Goal: Task Accomplishment & Management: Manage account settings

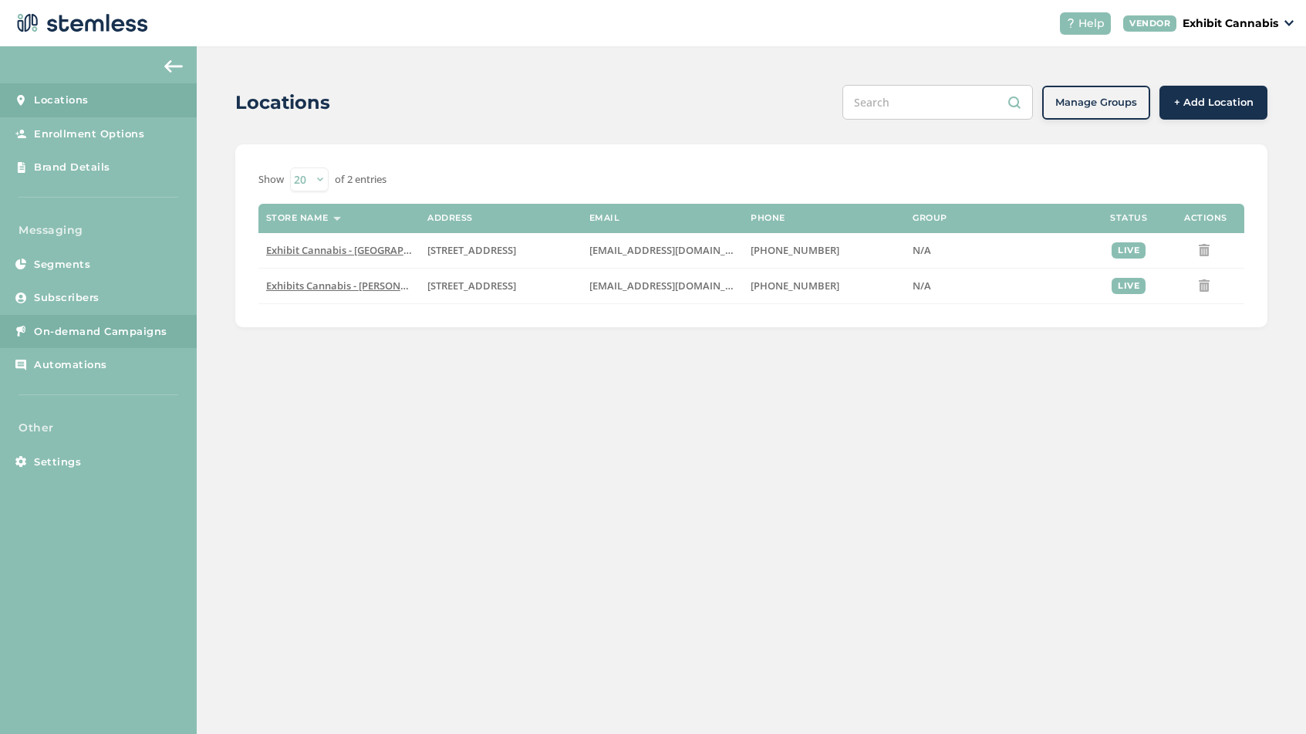
click at [105, 332] on span "On-demand Campaigns" at bounding box center [100, 331] width 133 height 15
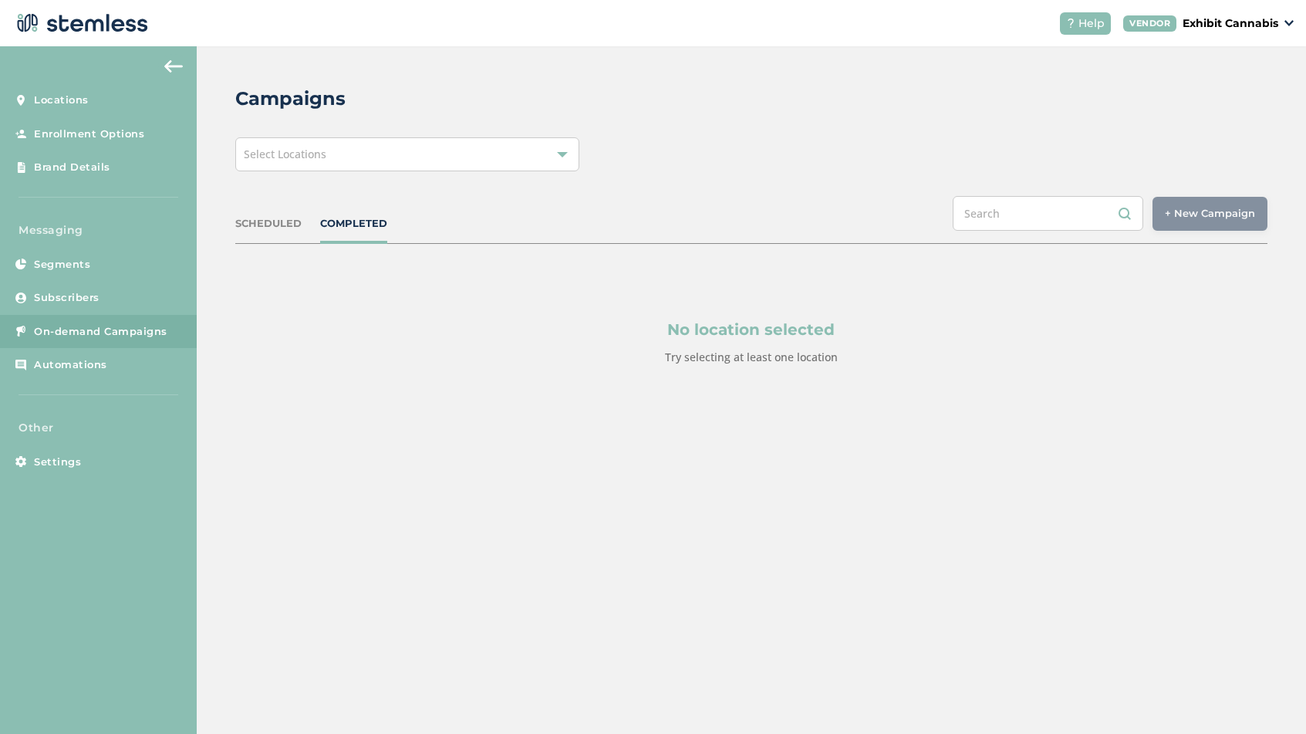
click at [262, 222] on div "SCHEDULED" at bounding box center [268, 223] width 66 height 15
click at [336, 154] on div "Select Locations" at bounding box center [407, 154] width 344 height 34
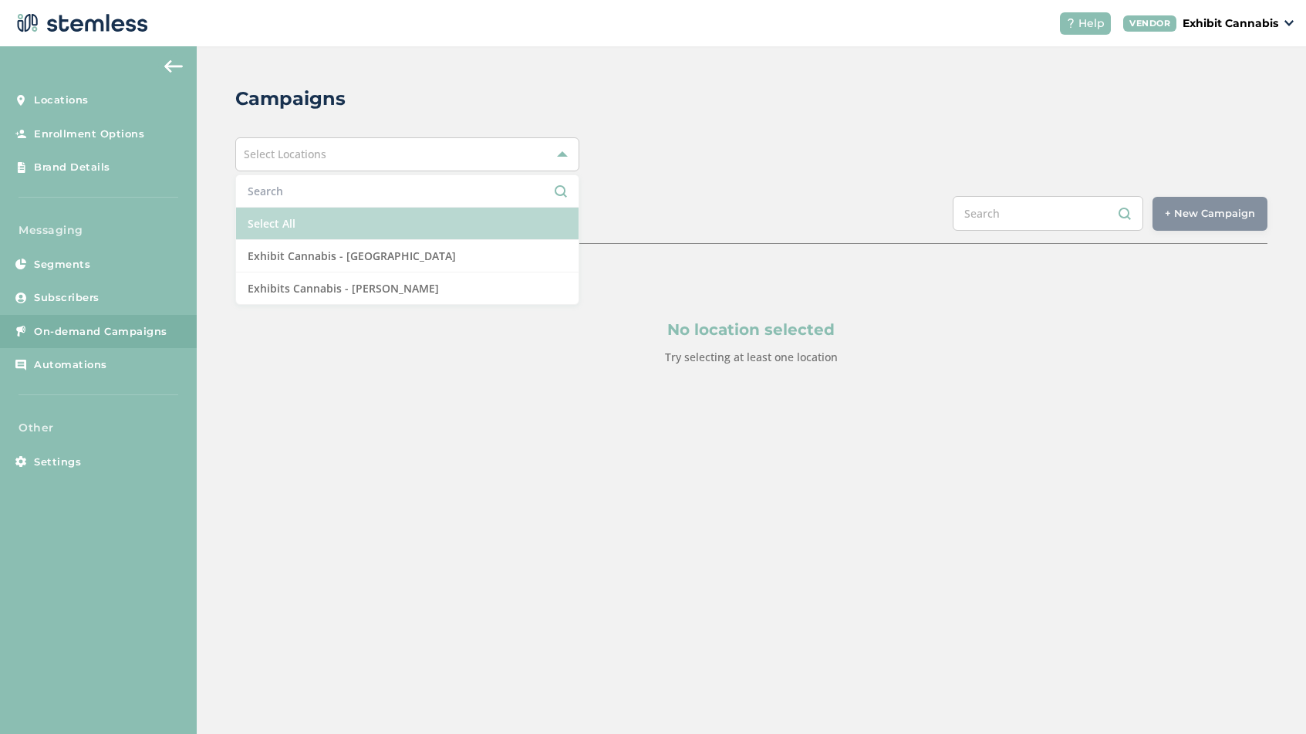
click at [292, 222] on li "Select All" at bounding box center [407, 224] width 343 height 32
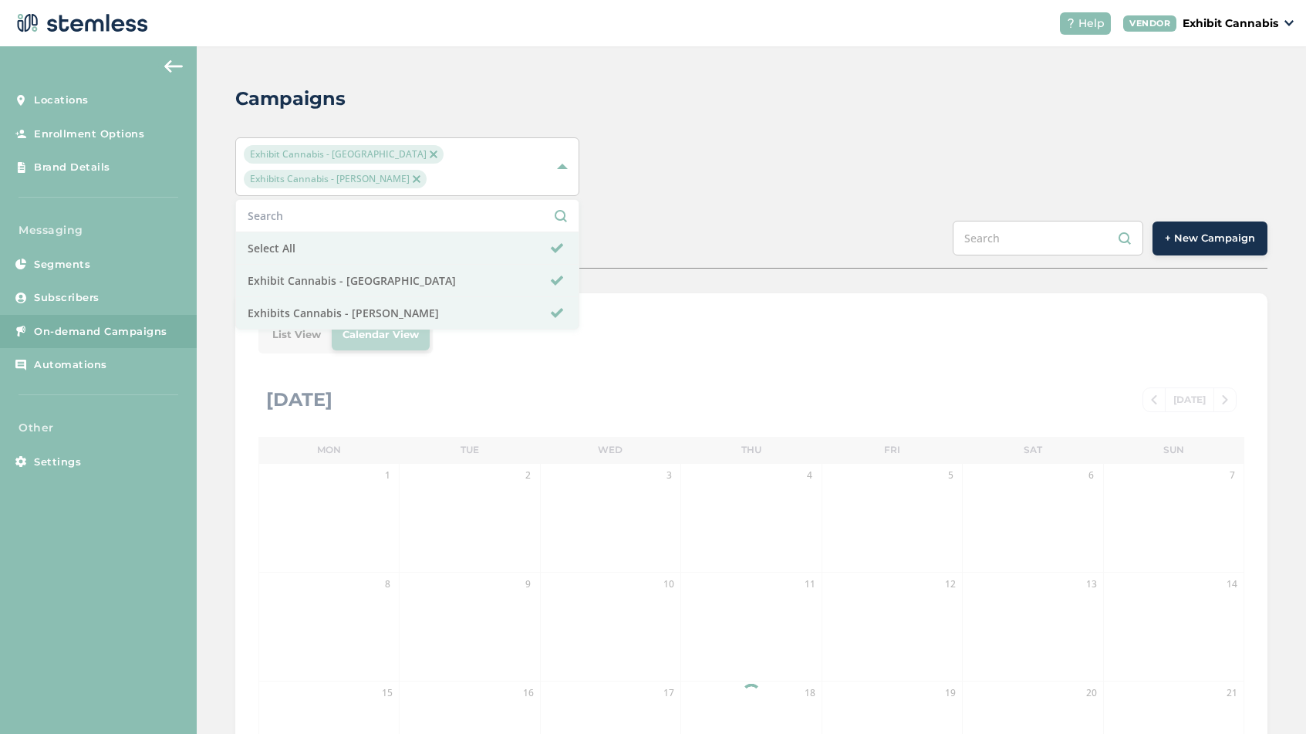
click at [667, 221] on div "SCHEDULED COMPLETED + New Campaign" at bounding box center [751, 245] width 1032 height 48
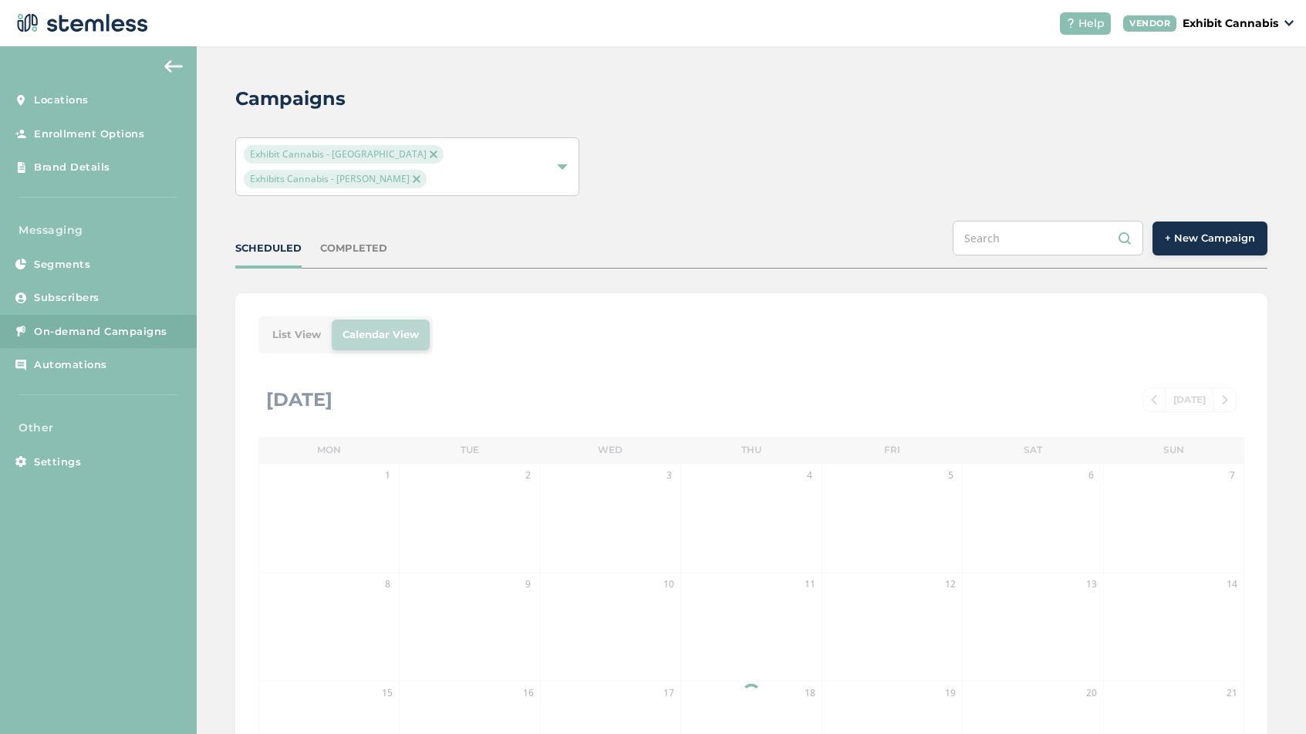
click at [294, 311] on div "List View Calendar View [DATE] [DATE] Mon Tue Wed Thu Fri Sat Sun 1 2 3 4 5 6 7…" at bounding box center [751, 661] width 1032 height 737
click at [298, 319] on li "List View" at bounding box center [297, 334] width 70 height 31
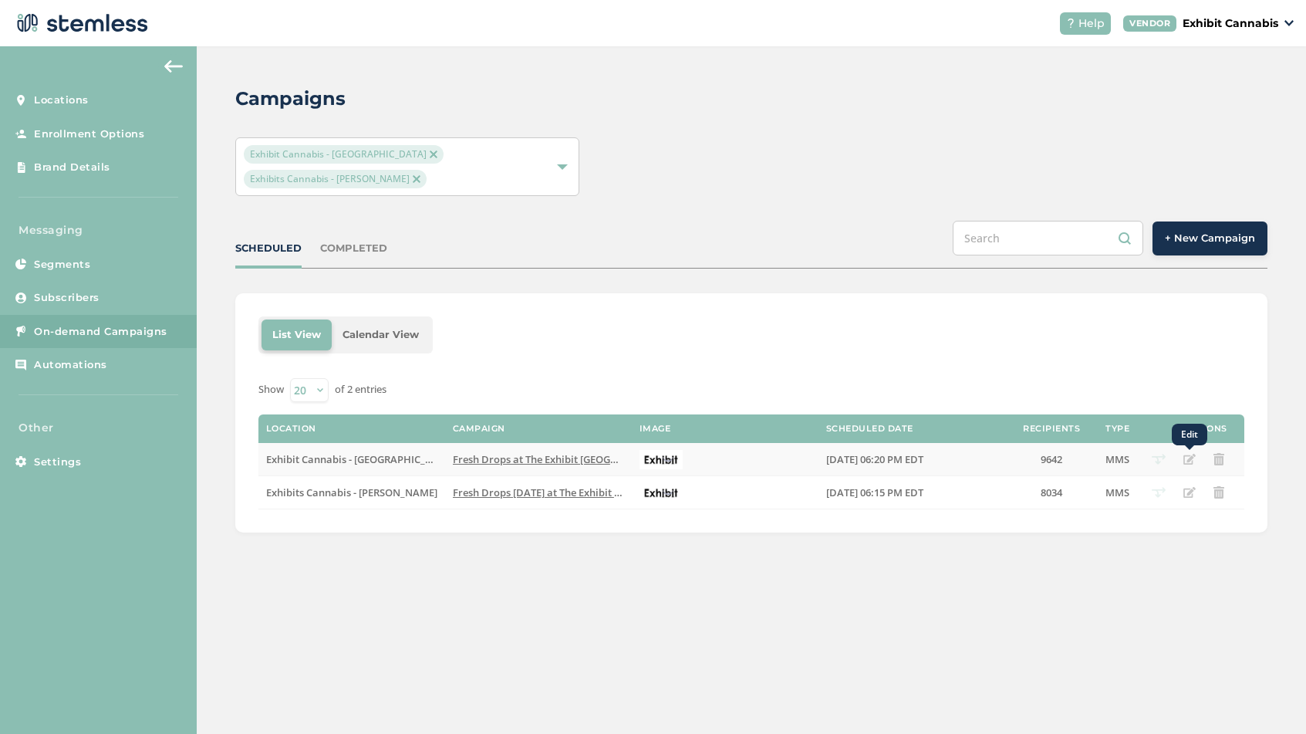
click at [1186, 453] on icon "Edit" at bounding box center [1189, 459] width 12 height 12
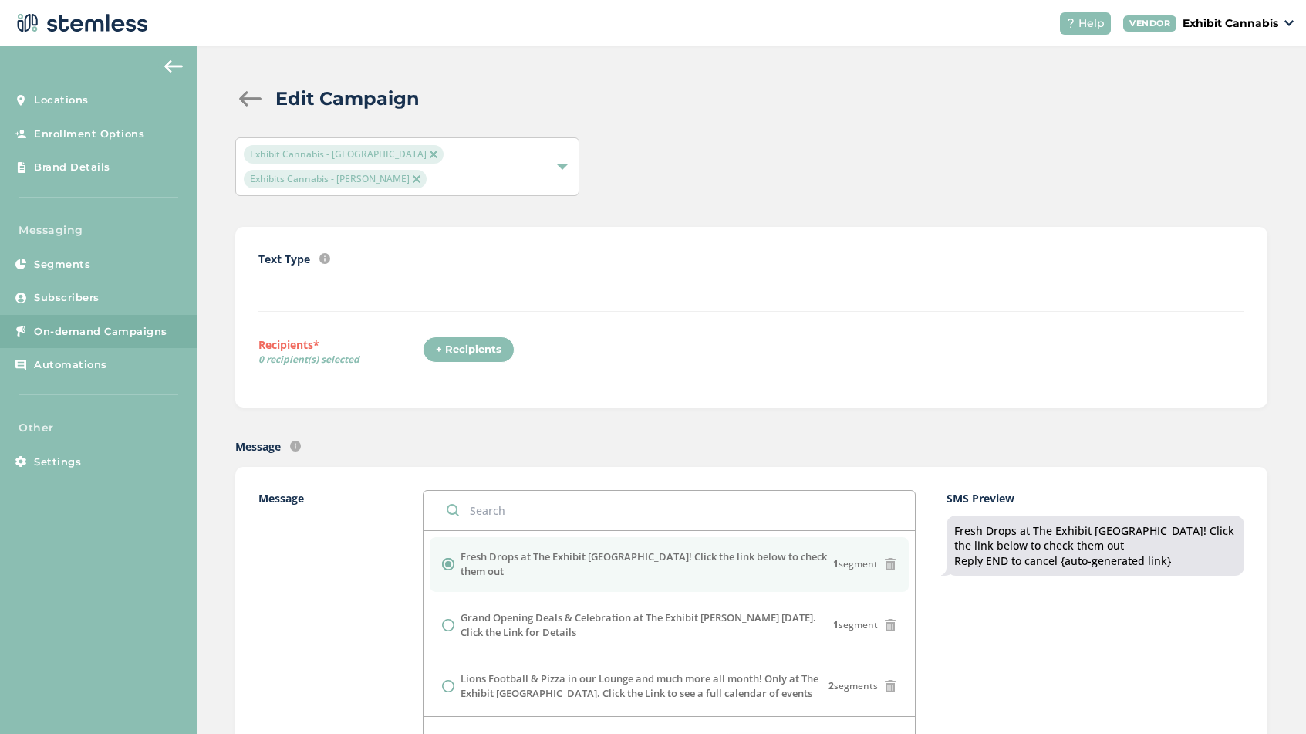
radio input "false"
radio input "true"
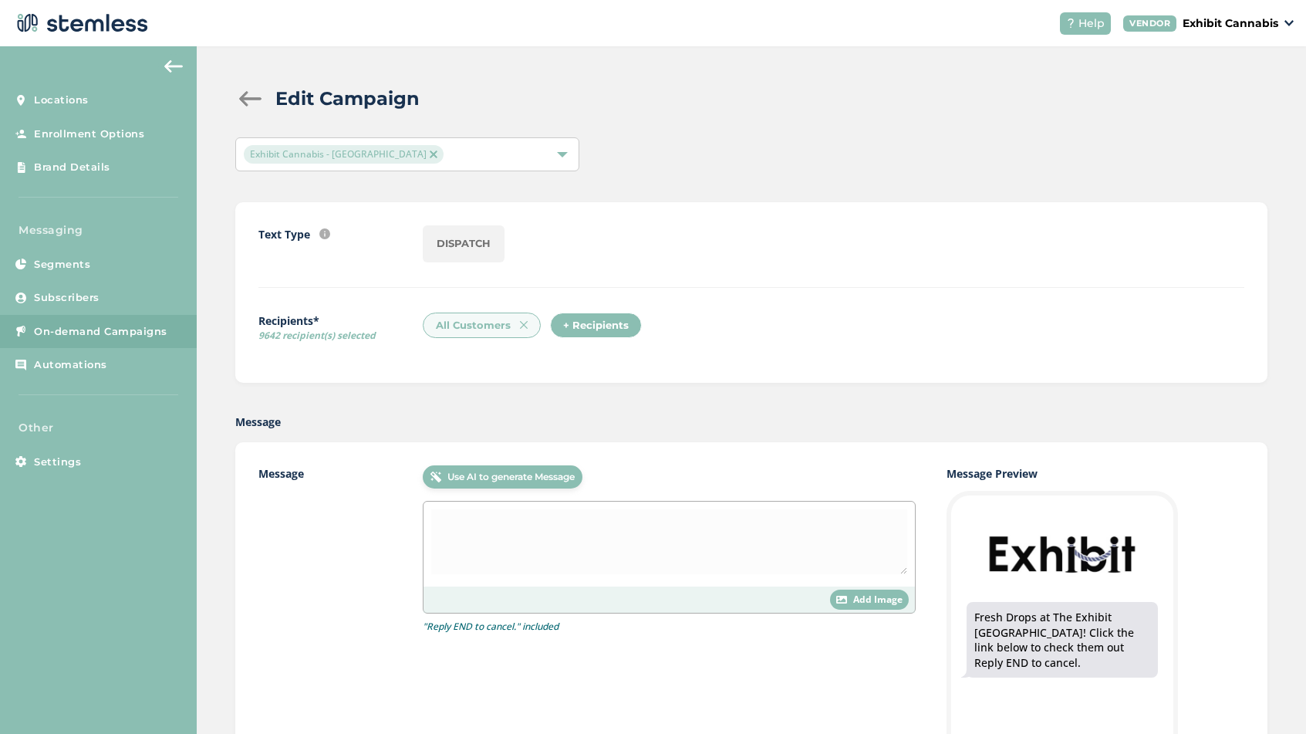
type textarea "Fresh Drops at The Exhibit [GEOGRAPHIC_DATA]! Click the link below to check the…"
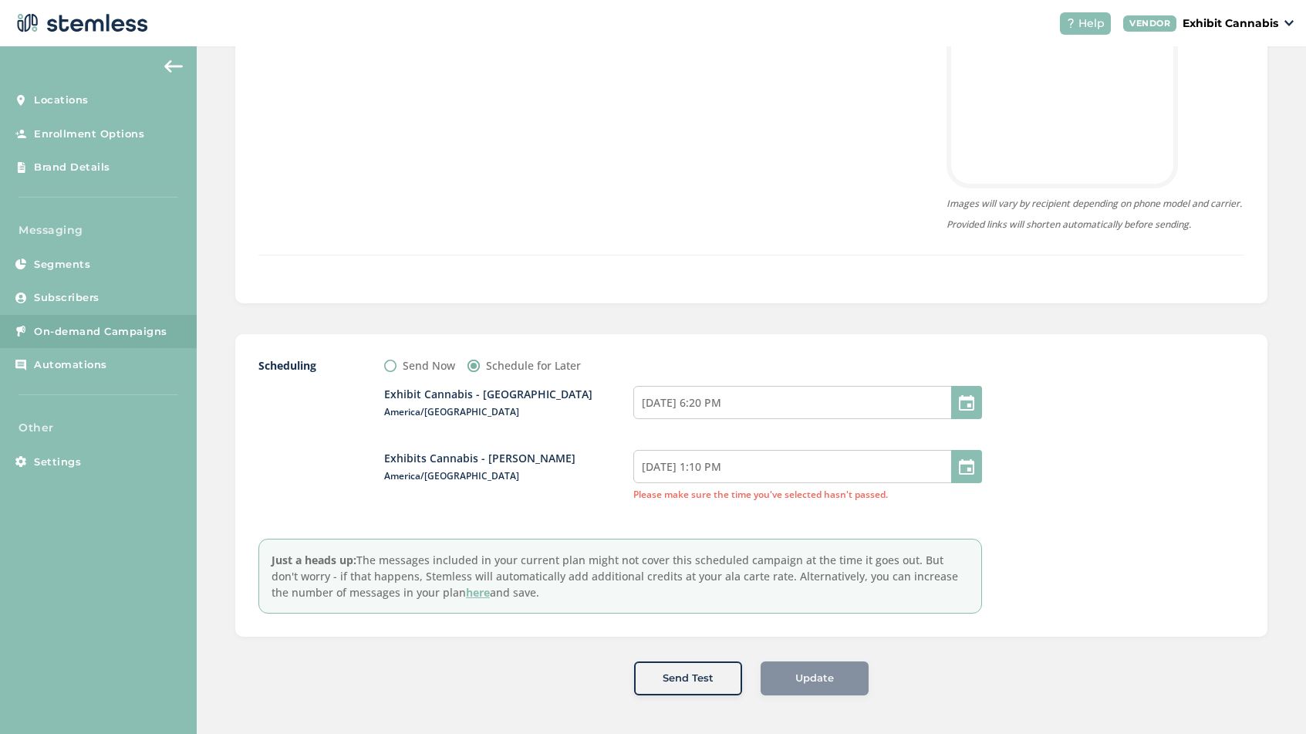
scroll to position [697, 0]
click at [716, 472] on input "[DATE] 1:10 PM" at bounding box center [807, 466] width 349 height 33
select select "13"
select select "10"
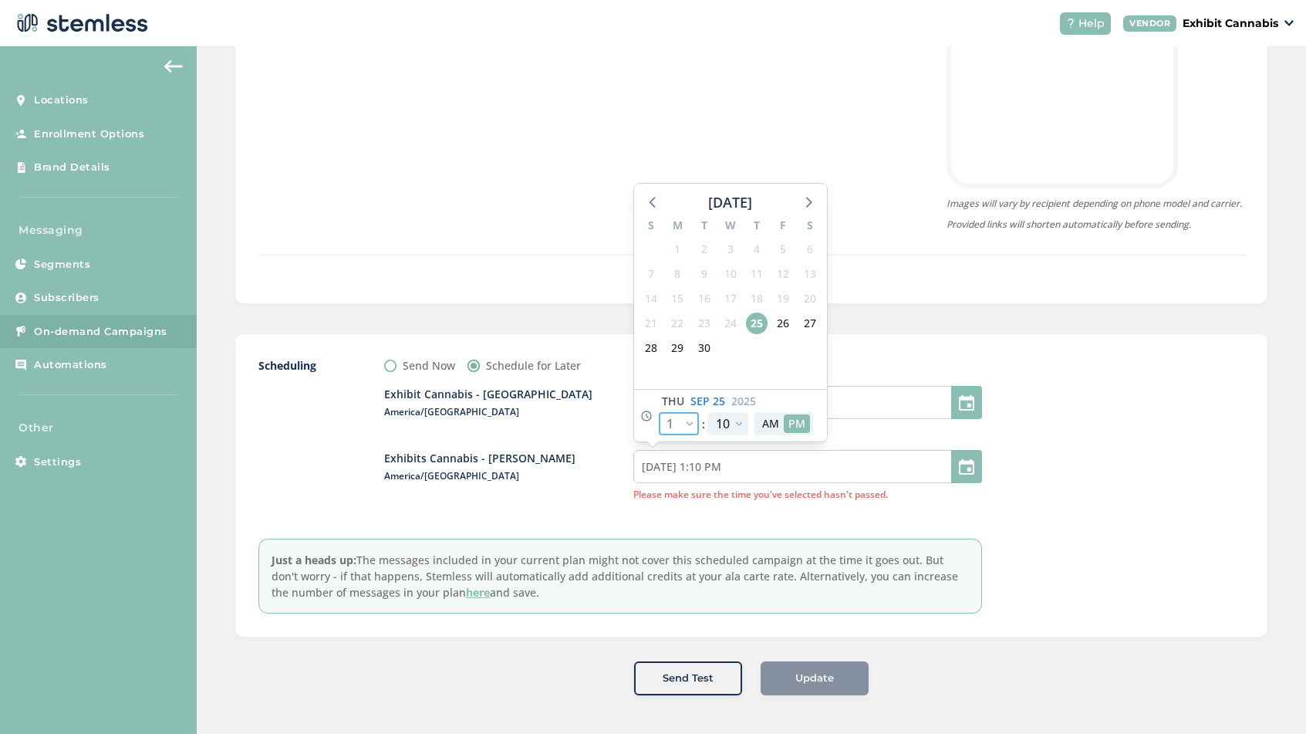
click at [693, 428] on select "12 1 2 3 4 5 6 7 8 9 10 11" at bounding box center [679, 423] width 40 height 23
select select "18"
click at [659, 415] on select "12 1 2 3 4 5 6 7 8 9 10 11" at bounding box center [679, 423] width 40 height 23
type input "[DATE] 6:10 PM"
select select "18"
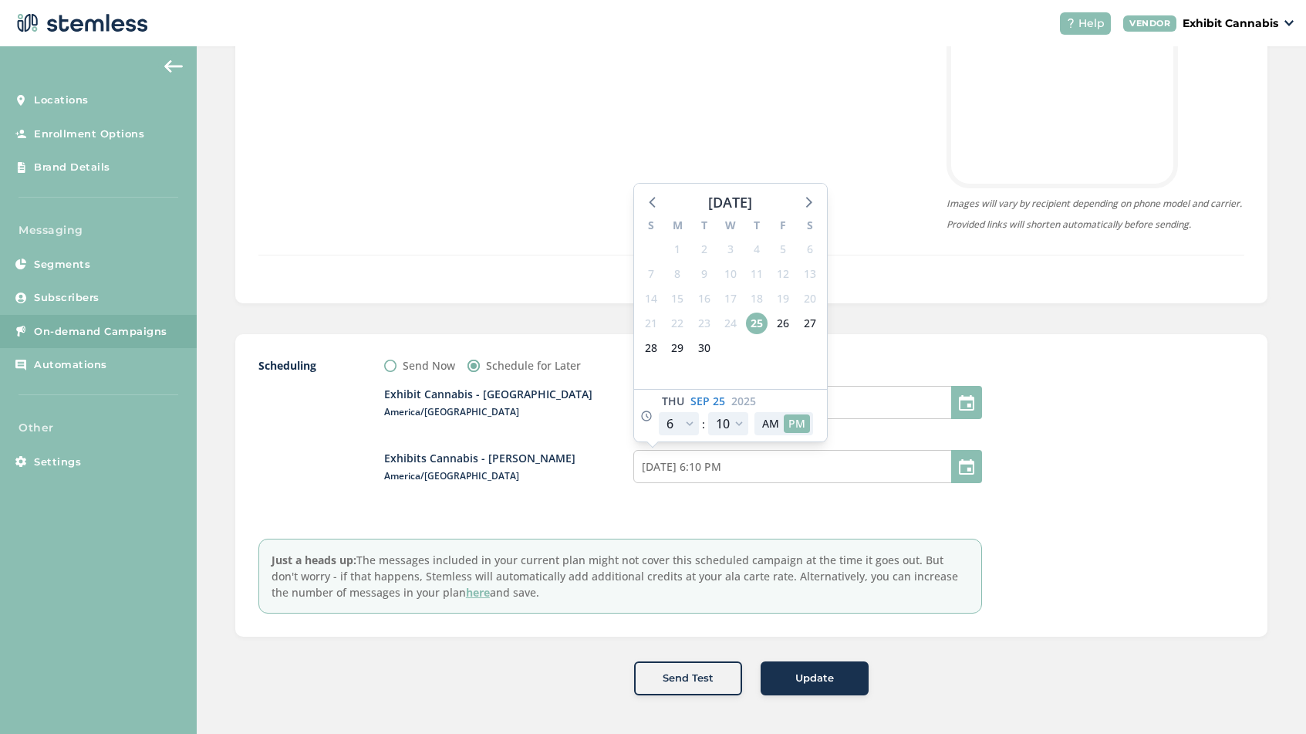
click at [593, 491] on div "Exhibit Cannabis - [GEOGRAPHIC_DATA] America/[GEOGRAPHIC_DATA] [DATE] 6:20 PM E…" at bounding box center [683, 443] width 598 height 140
click at [772, 406] on input "[DATE] 6:20 PM" at bounding box center [807, 402] width 349 height 33
select select "18"
select select "20"
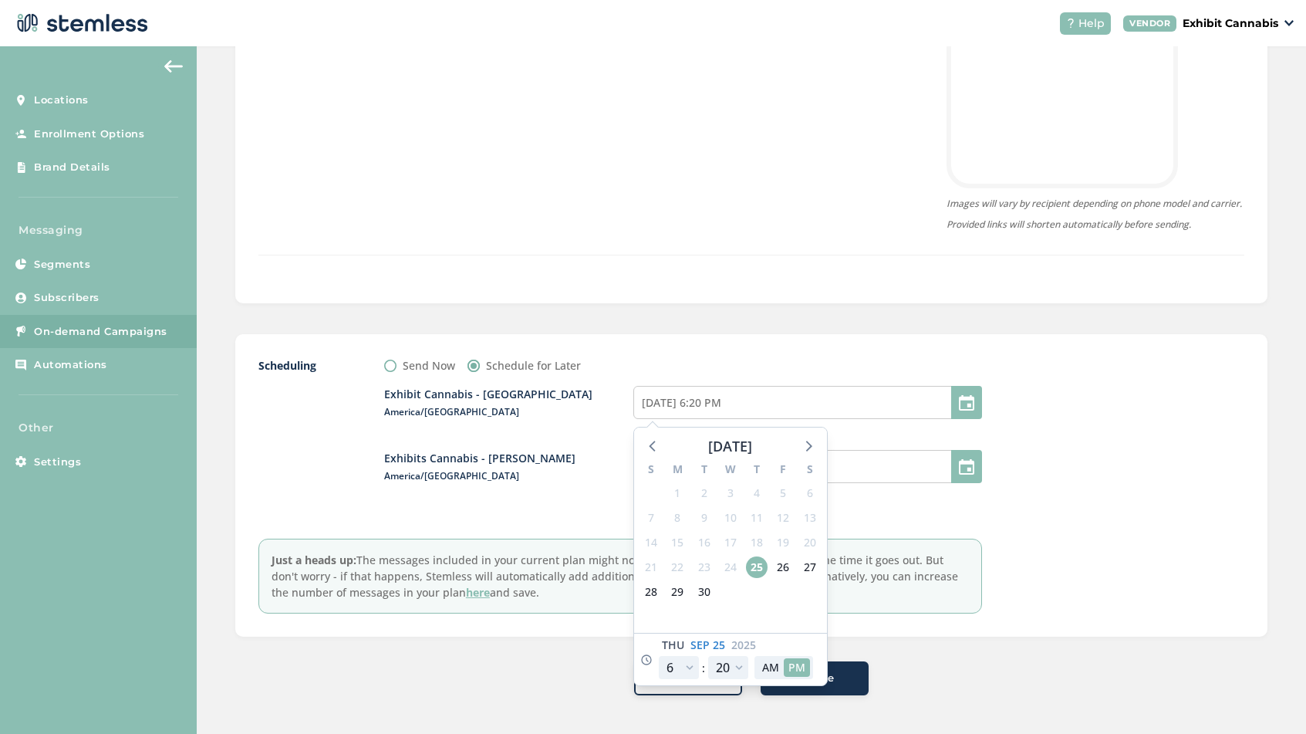
click at [562, 517] on div "Scheduling Send Now Schedule for Later Exhibit Cannabis - [GEOGRAPHIC_DATA] [GE…" at bounding box center [620, 485] width 724 height 256
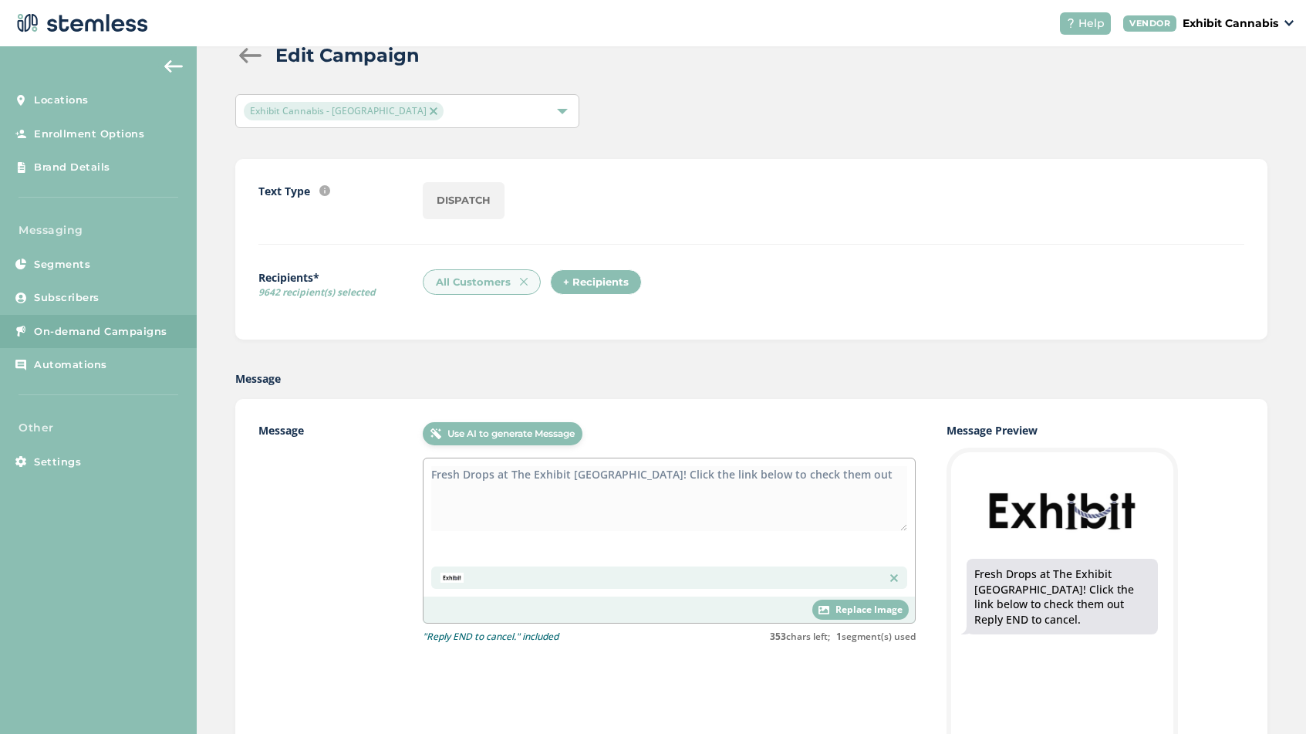
scroll to position [0, 0]
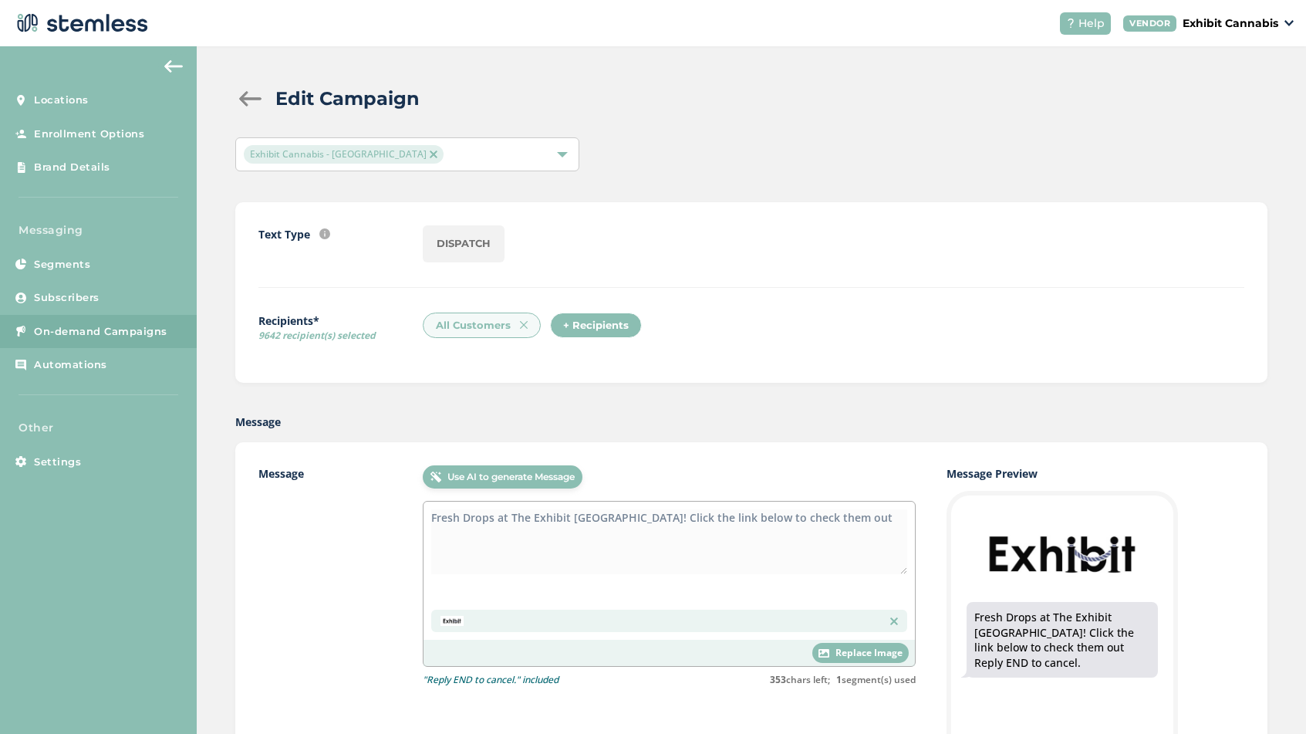
click at [243, 97] on div at bounding box center [250, 98] width 31 height 15
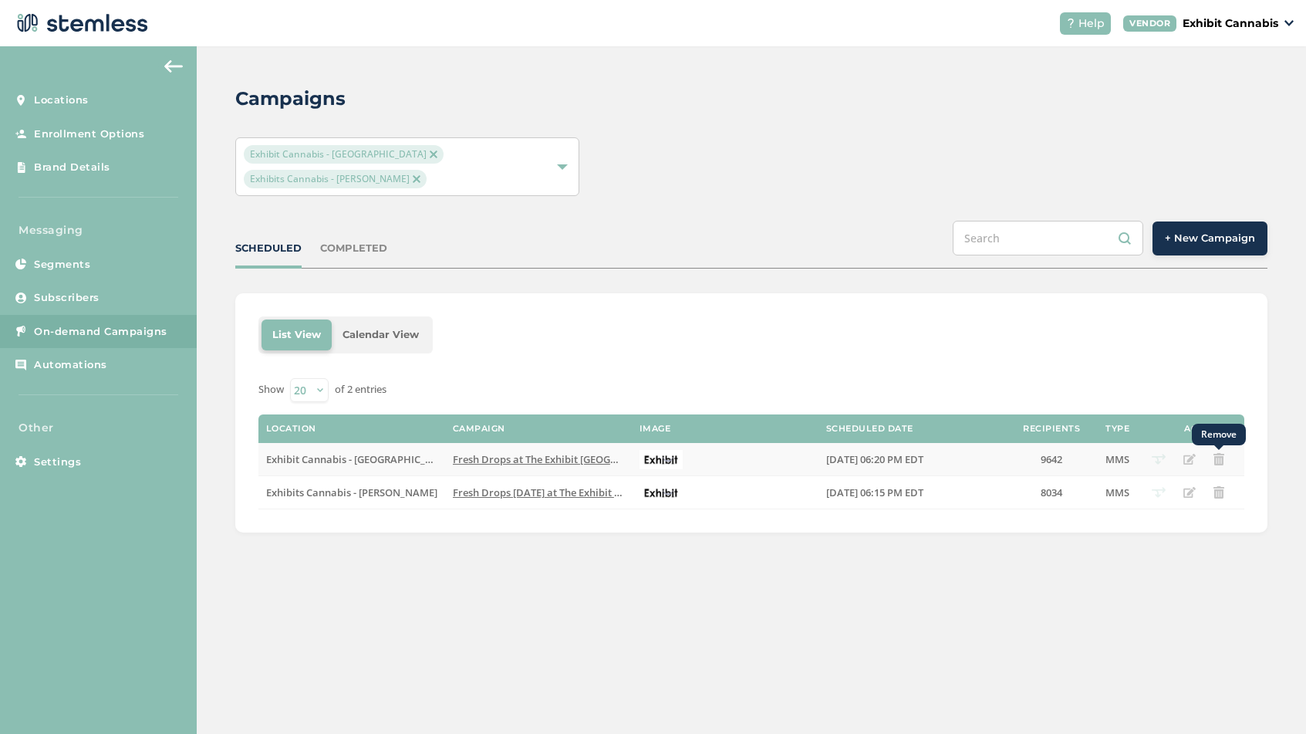
click at [1218, 453] on icon "Remove" at bounding box center [1219, 459] width 12 height 12
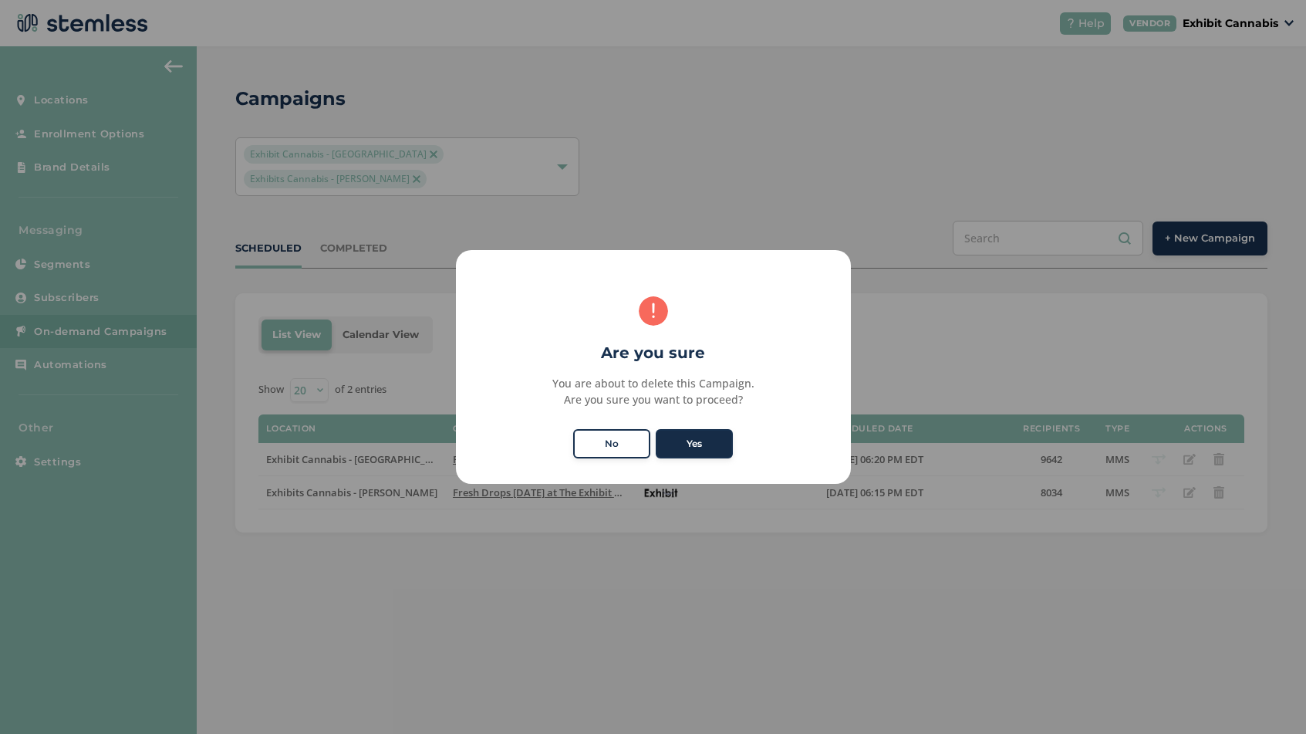
click at [704, 445] on button "Yes" at bounding box center [694, 443] width 77 height 29
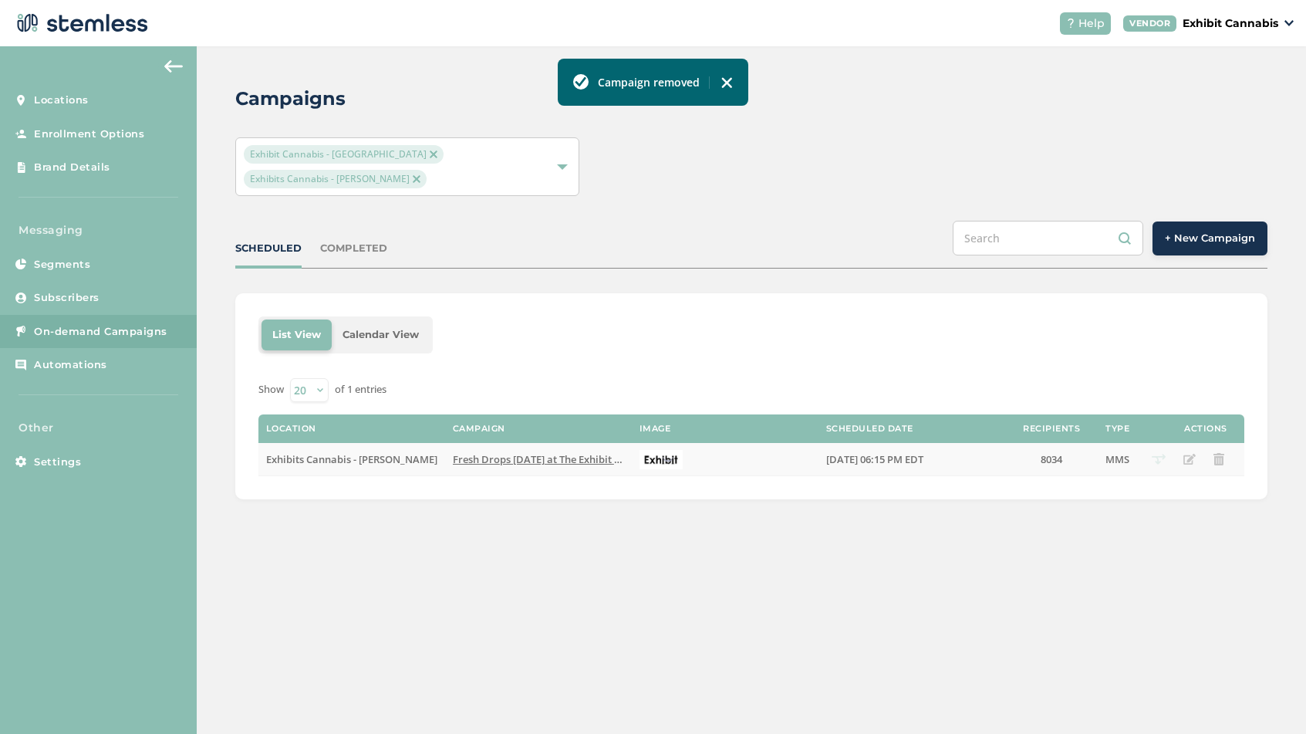
click at [501, 452] on span "Fresh Drops [DATE] at The Exhibit in [PERSON_NAME]! Click this Link to Check th…" at bounding box center [706, 459] width 506 height 14
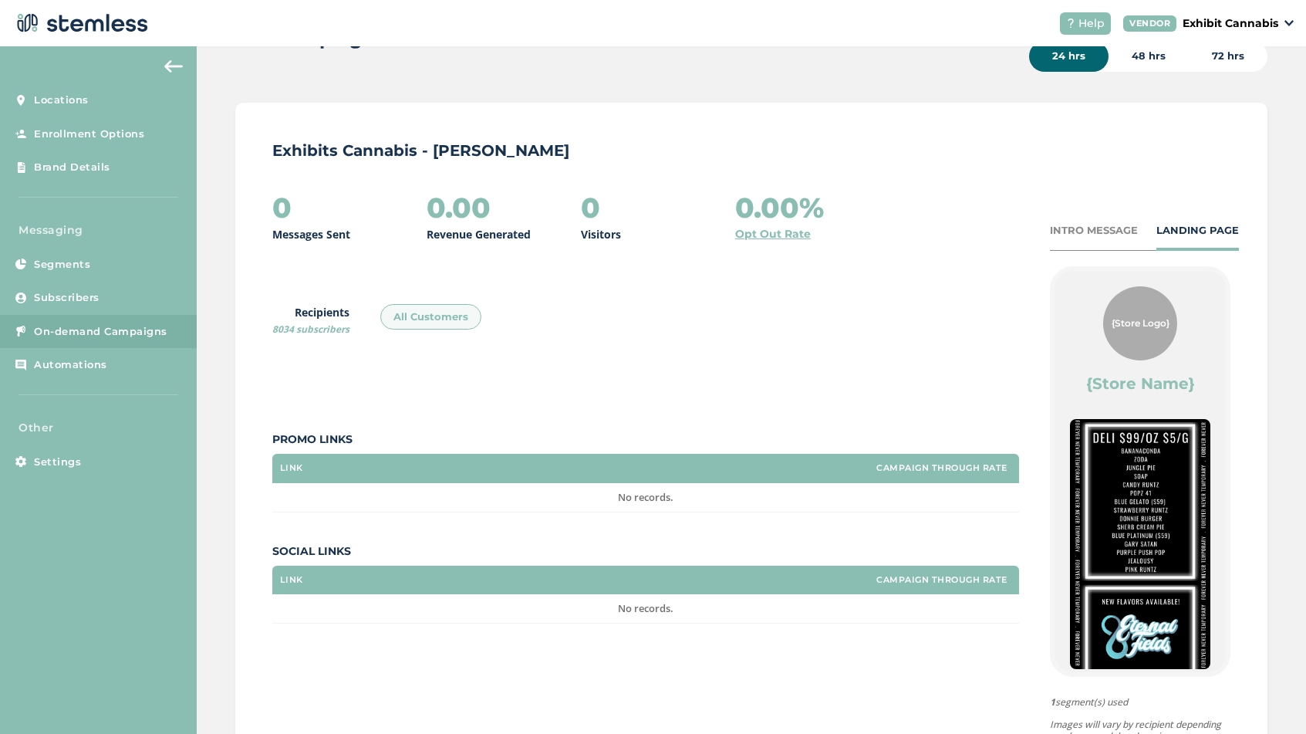
scroll to position [209, 0]
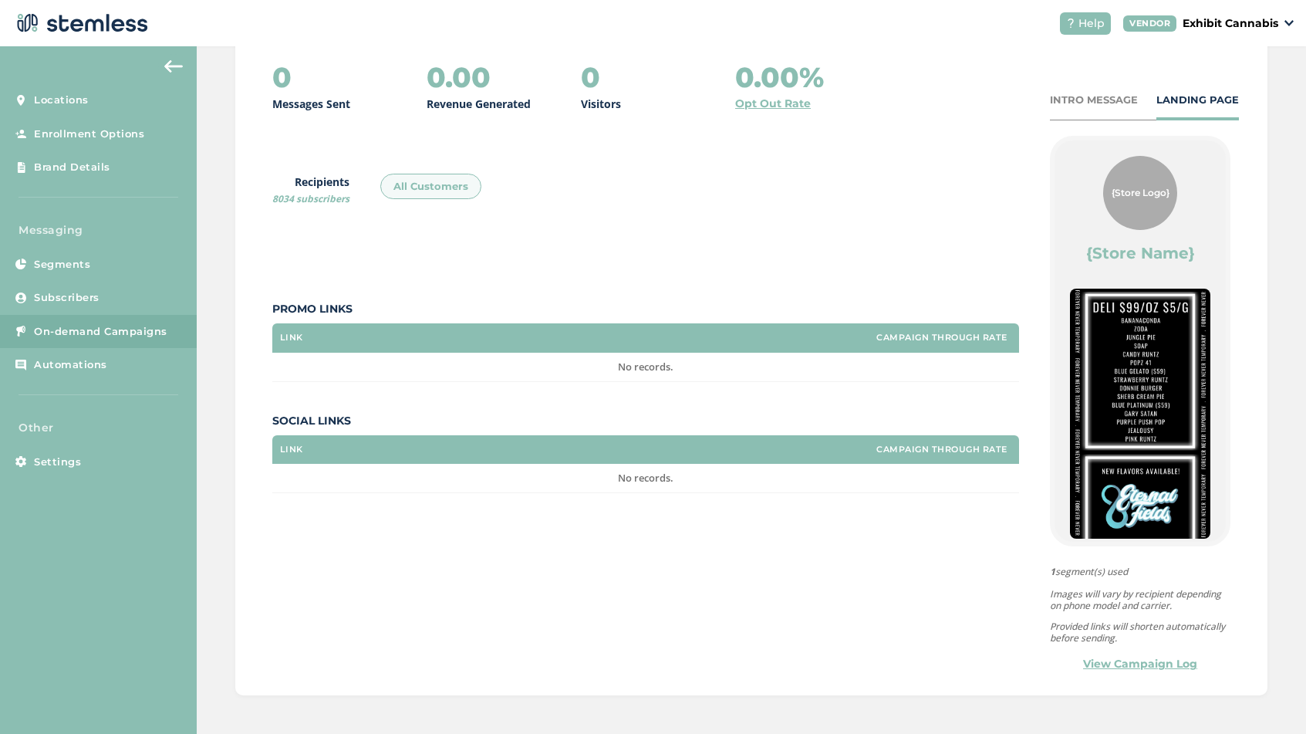
click at [1117, 663] on link "View Campaign Log" at bounding box center [1140, 664] width 114 height 16
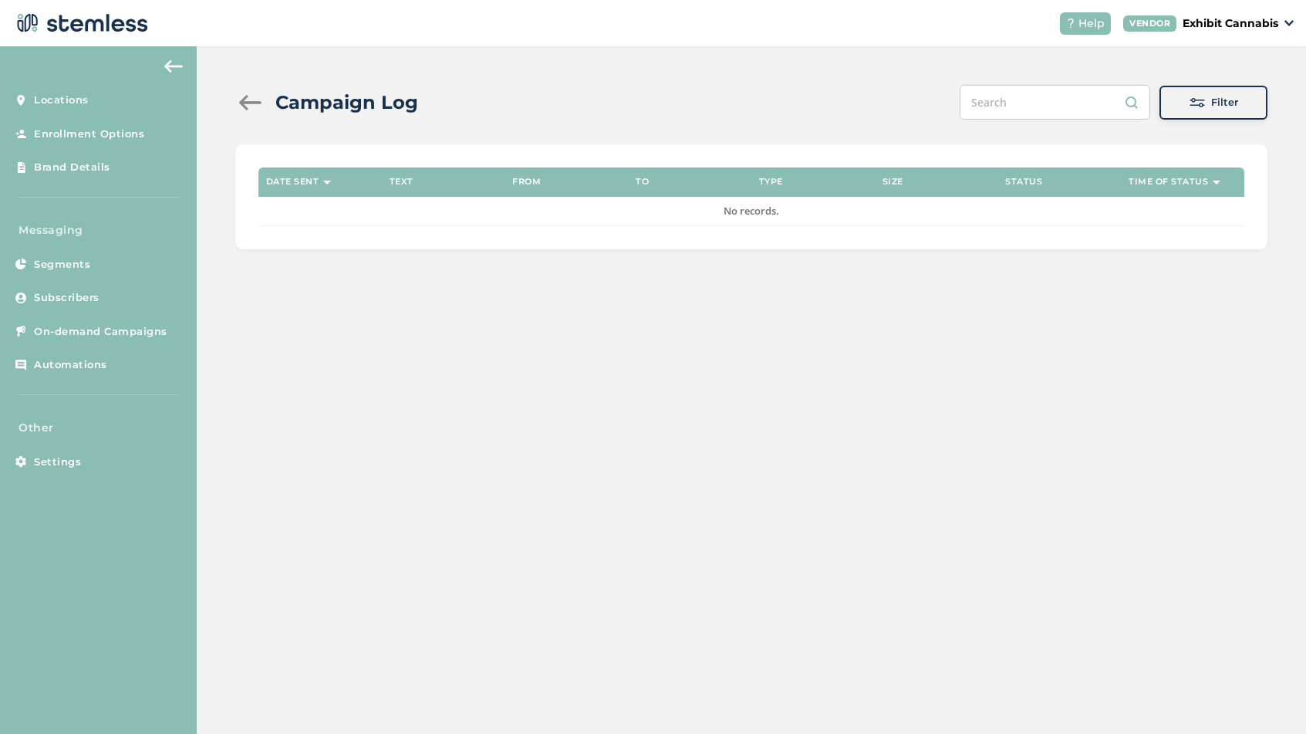
click at [249, 103] on div at bounding box center [250, 102] width 31 height 15
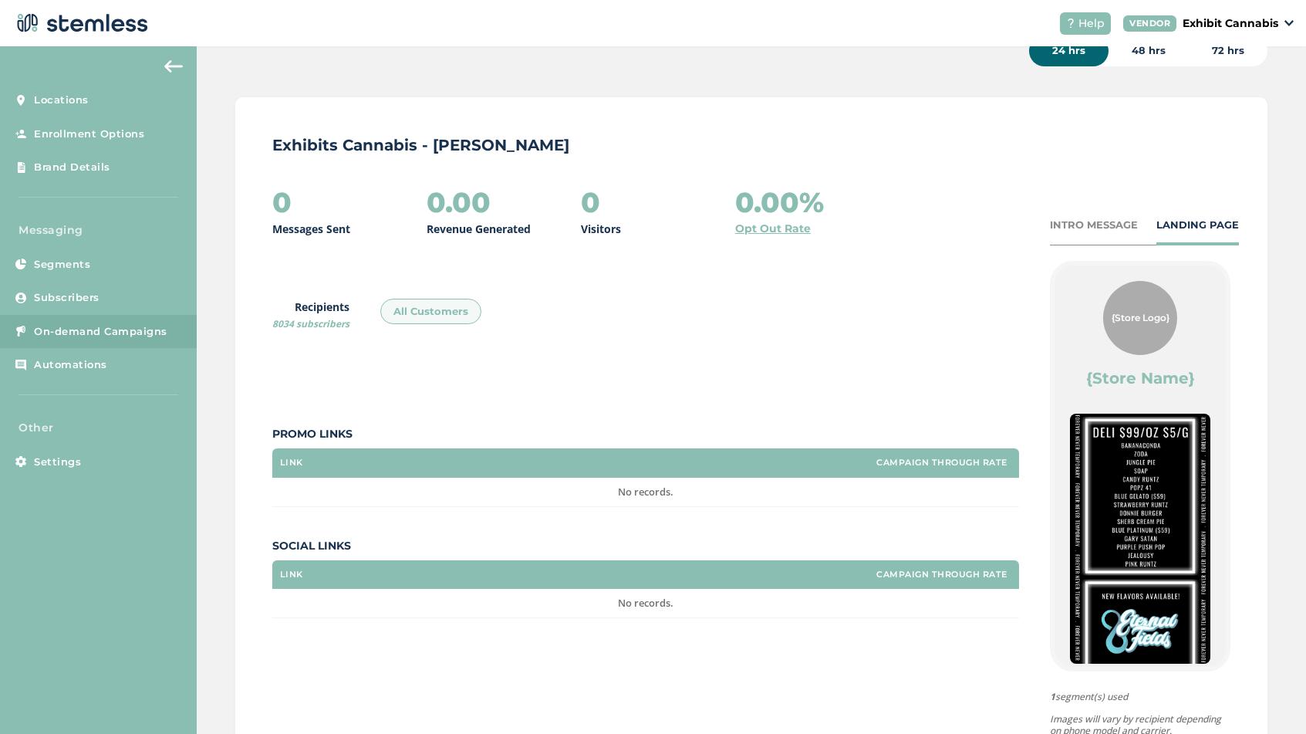
scroll to position [209, 0]
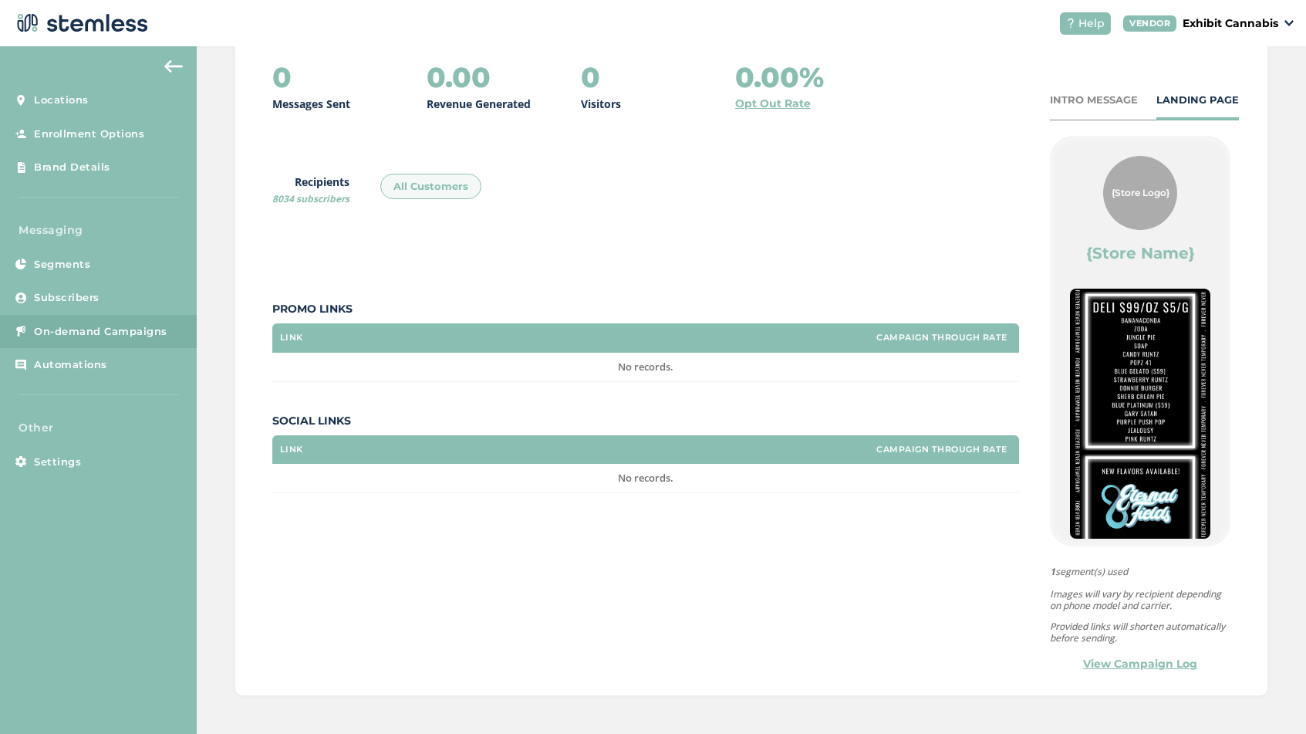
click at [1075, 96] on div "INTRO MESSAGE" at bounding box center [1094, 100] width 88 height 15
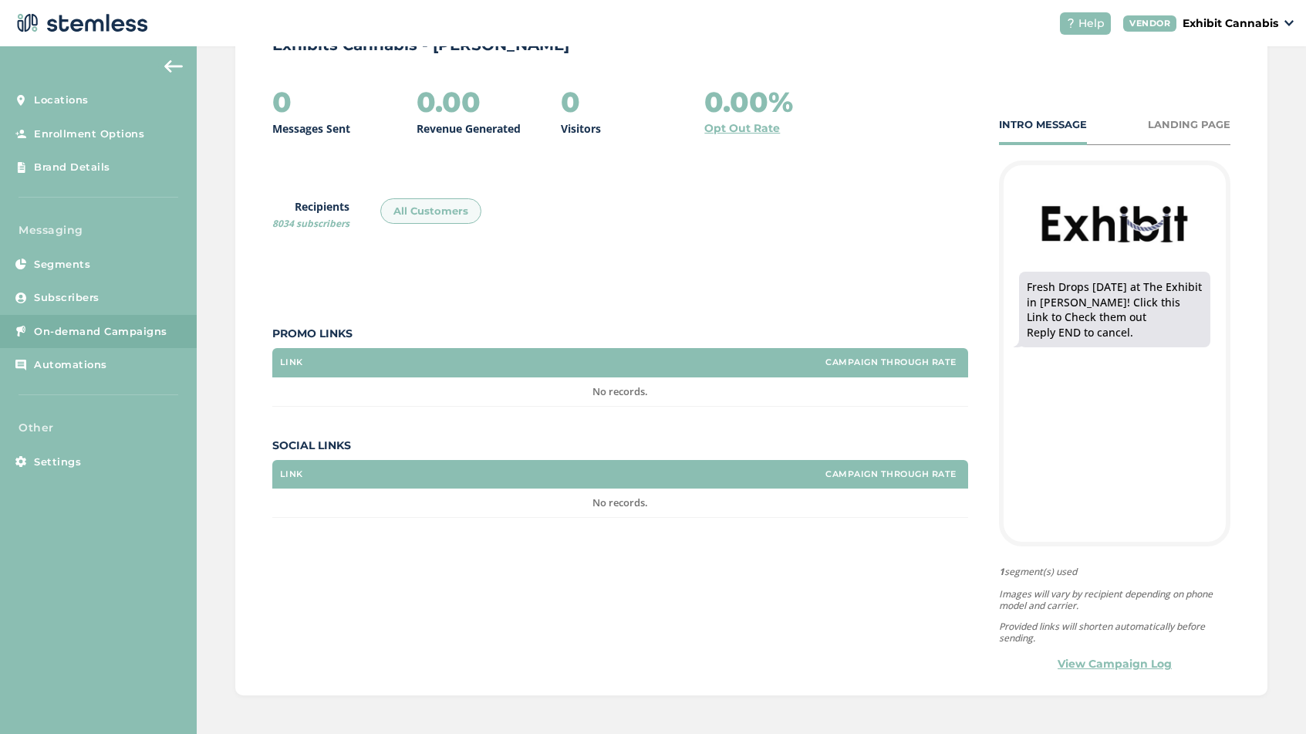
scroll to position [184, 0]
click at [1163, 120] on div "LANDING PAGE" at bounding box center [1189, 124] width 83 height 15
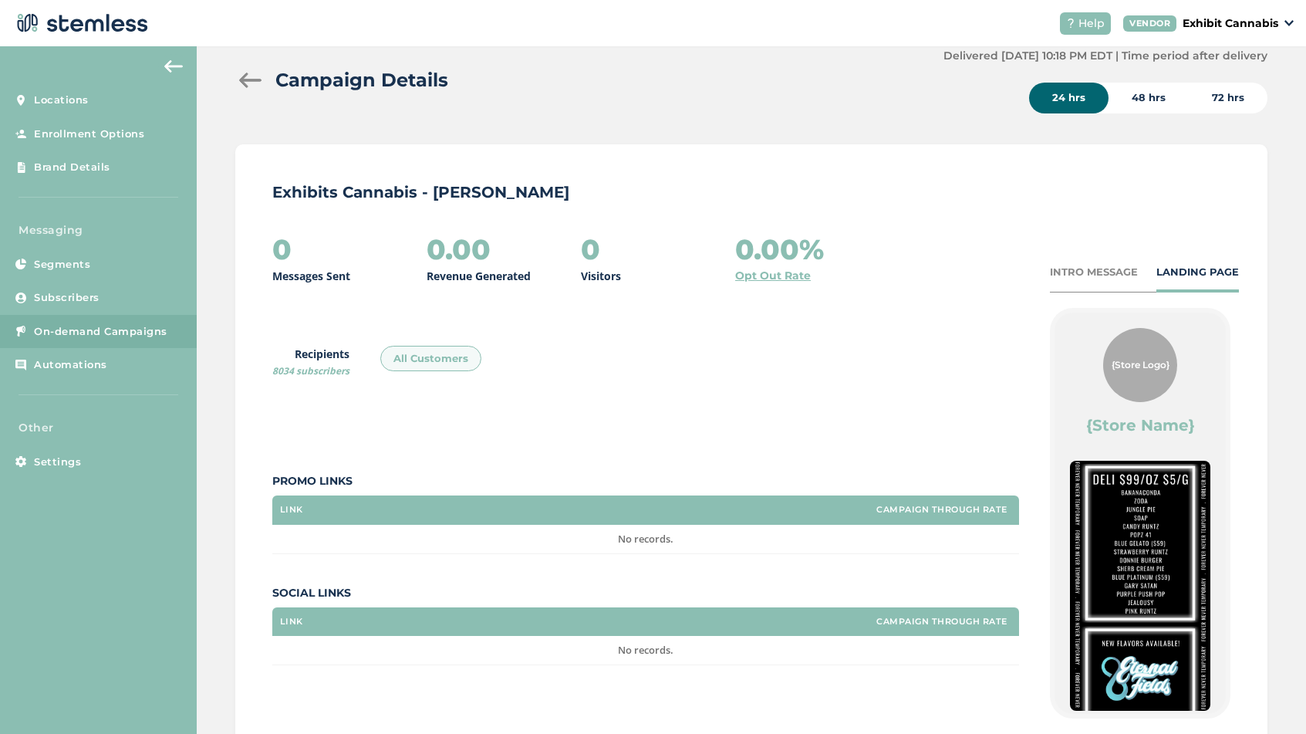
scroll to position [0, 0]
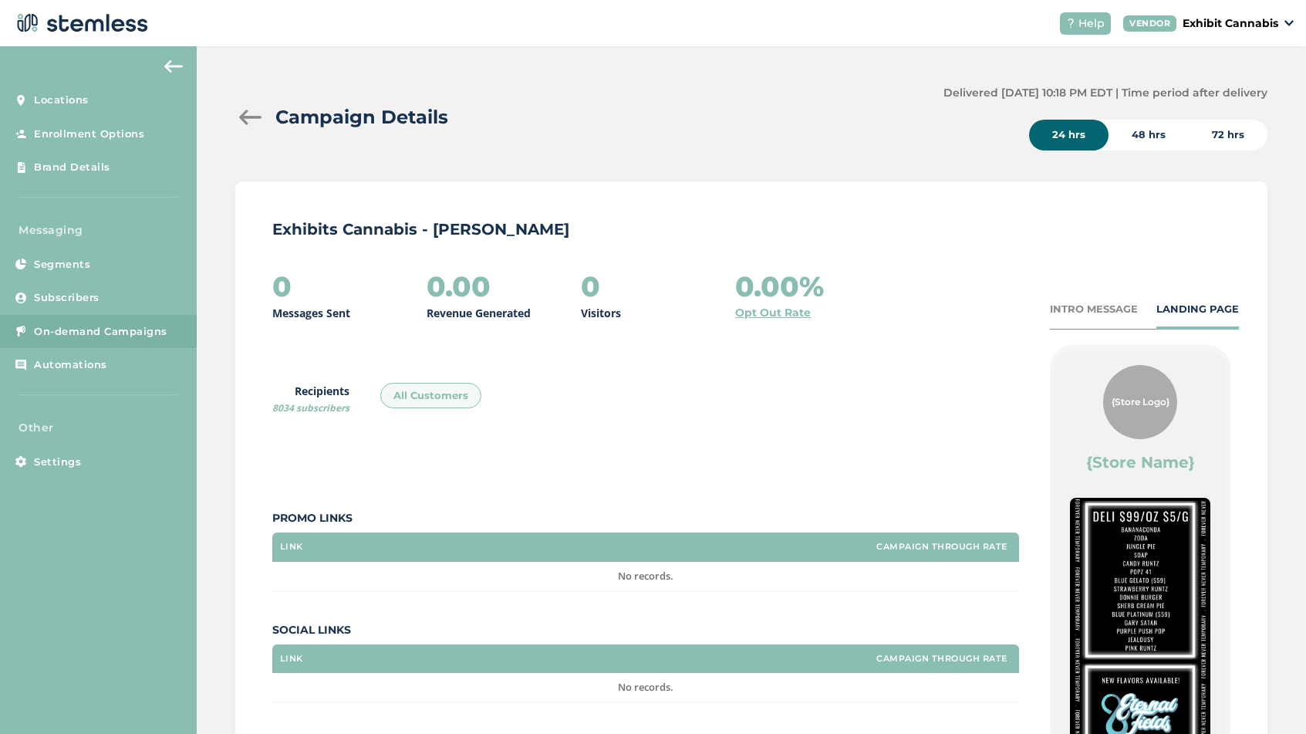
click at [250, 118] on div at bounding box center [250, 117] width 31 height 15
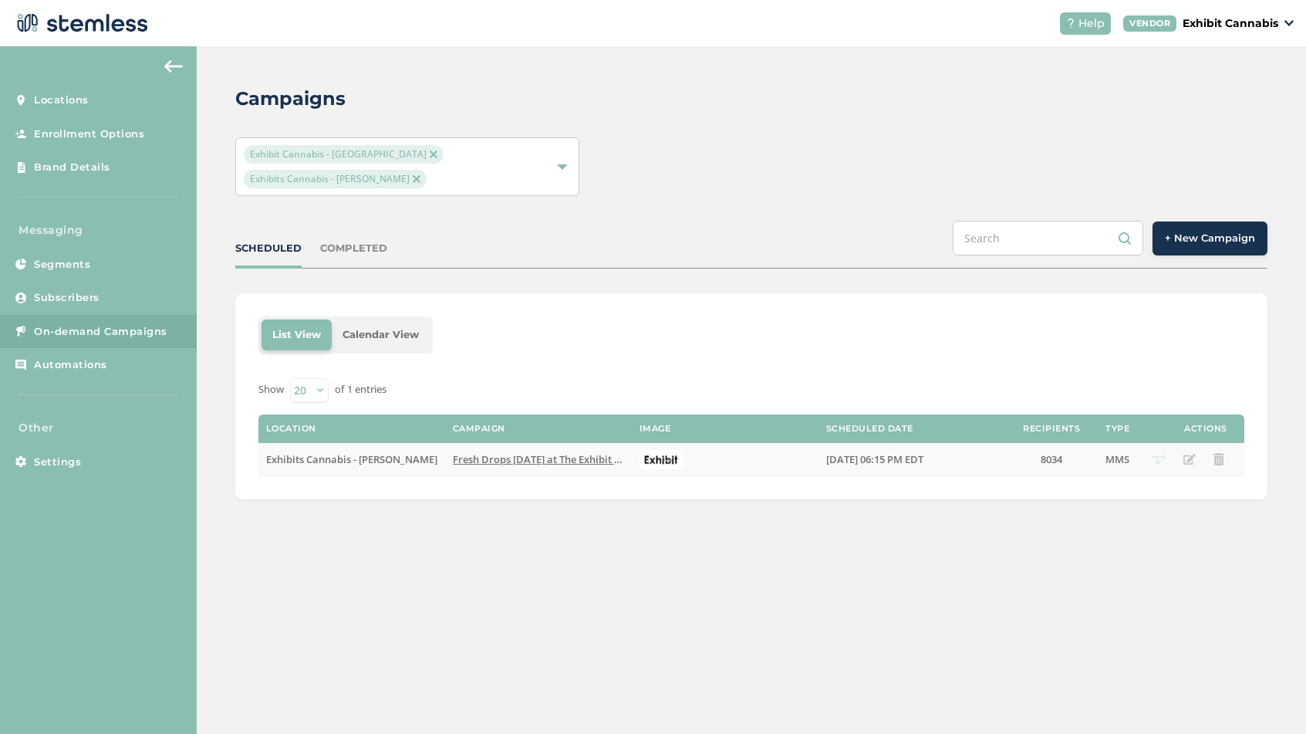
click at [1226, 448] on button "Remove" at bounding box center [1220, 459] width 25 height 22
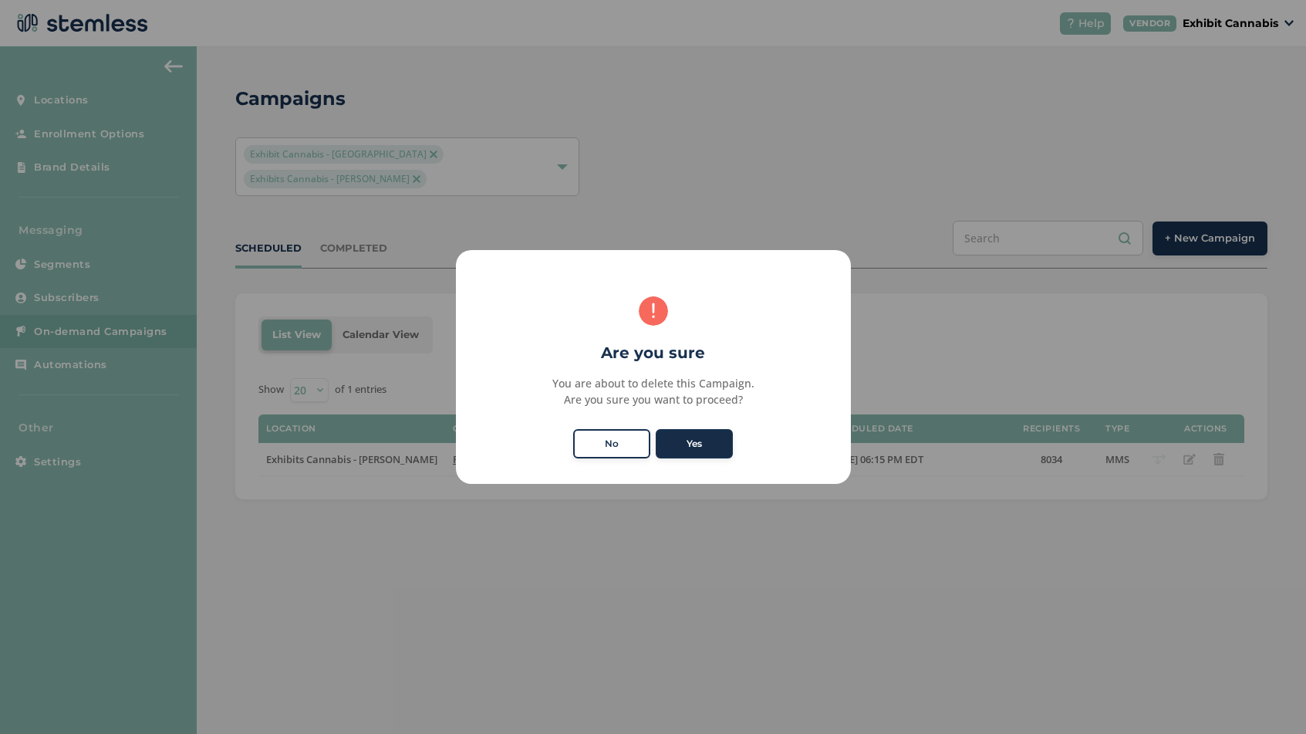
click at [697, 440] on button "Yes" at bounding box center [694, 443] width 77 height 29
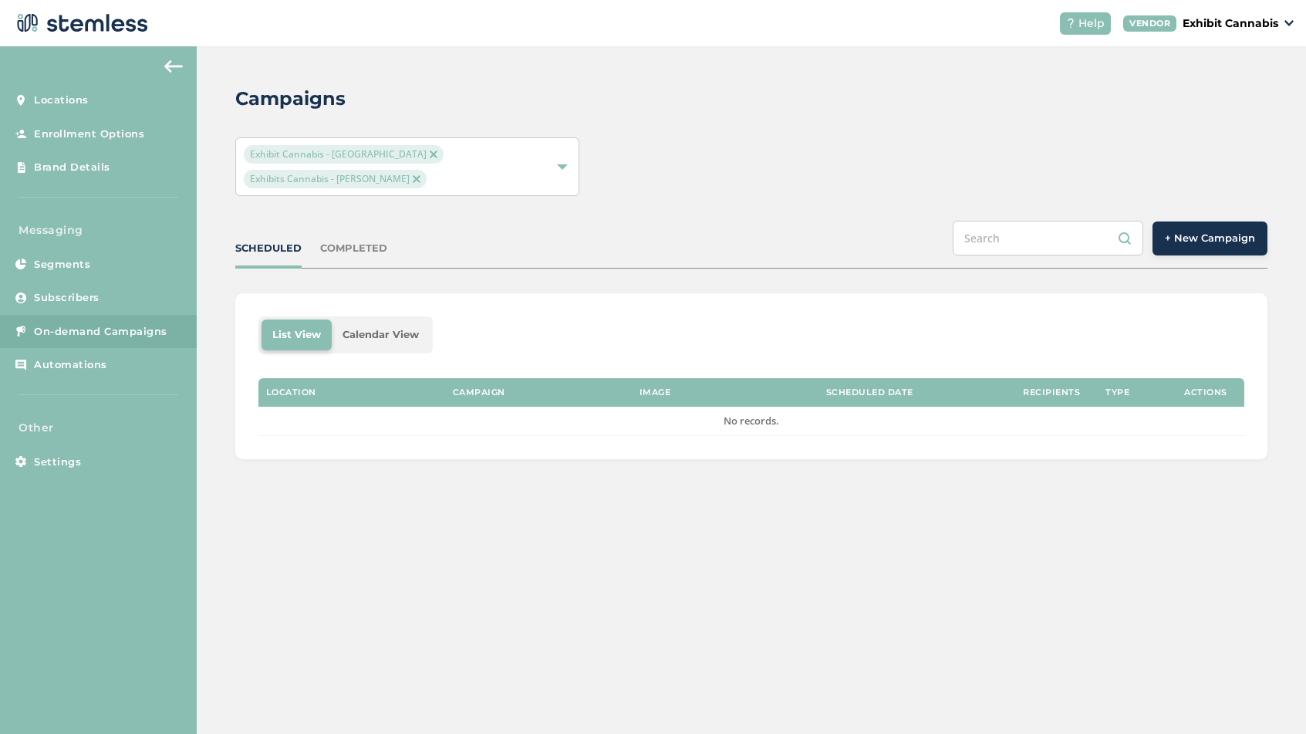
click at [420, 175] on img at bounding box center [417, 179] width 8 height 8
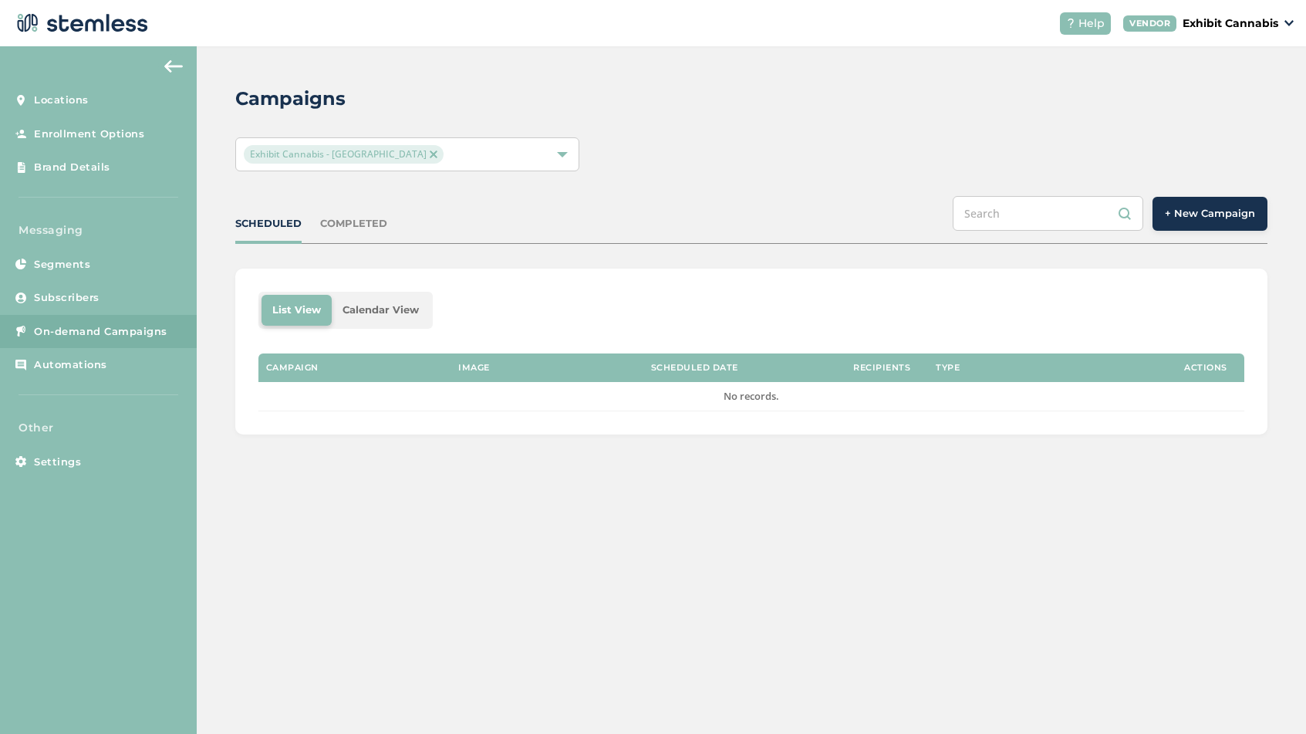
click at [1178, 217] on span "+ New Campaign" at bounding box center [1210, 213] width 90 height 15
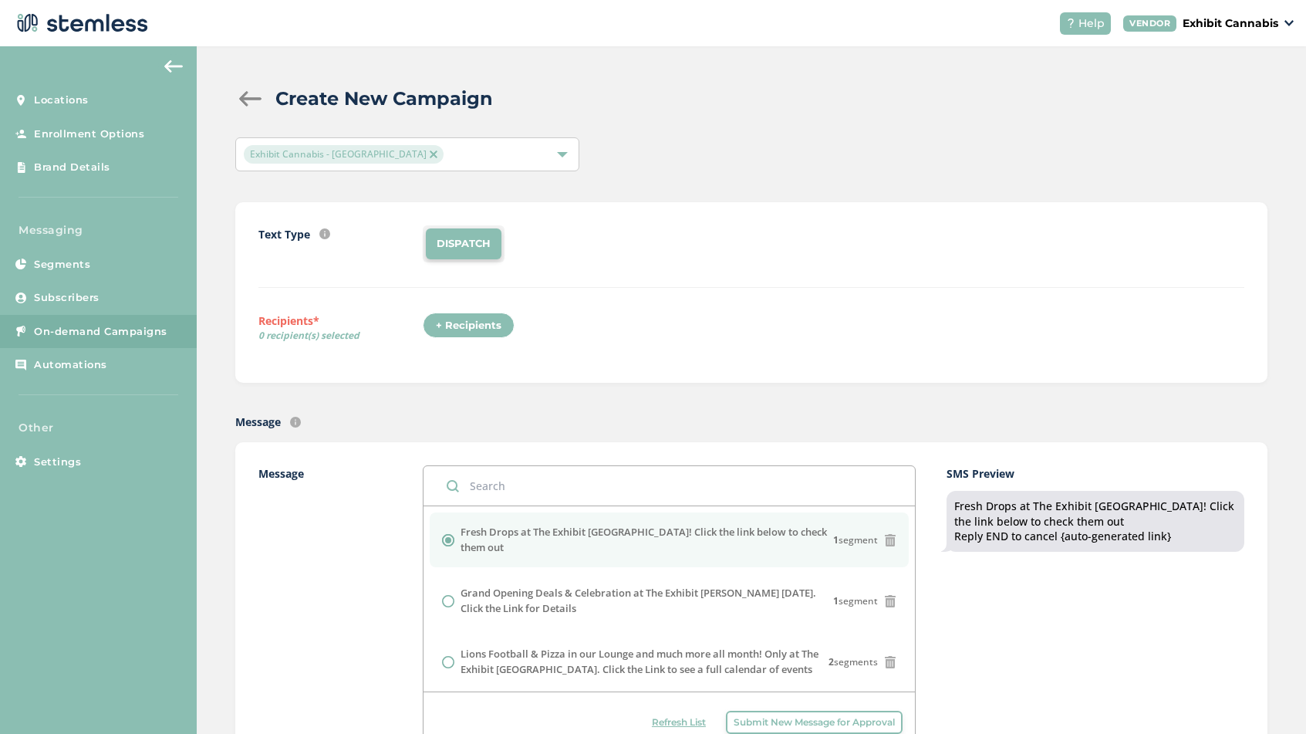
click at [444, 323] on div "+ Recipients" at bounding box center [469, 325] width 92 height 26
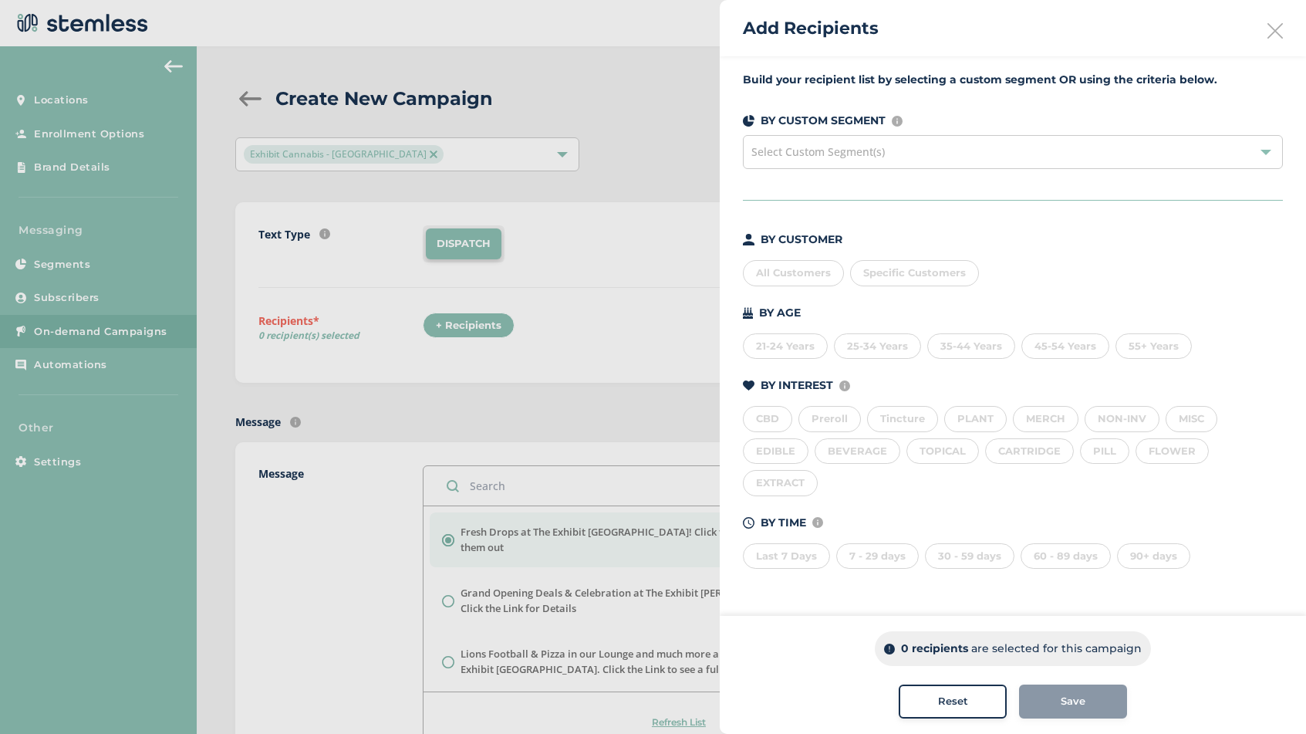
click at [791, 276] on div "All Customers" at bounding box center [793, 273] width 101 height 26
click at [1061, 704] on span "Save" at bounding box center [1073, 701] width 25 height 15
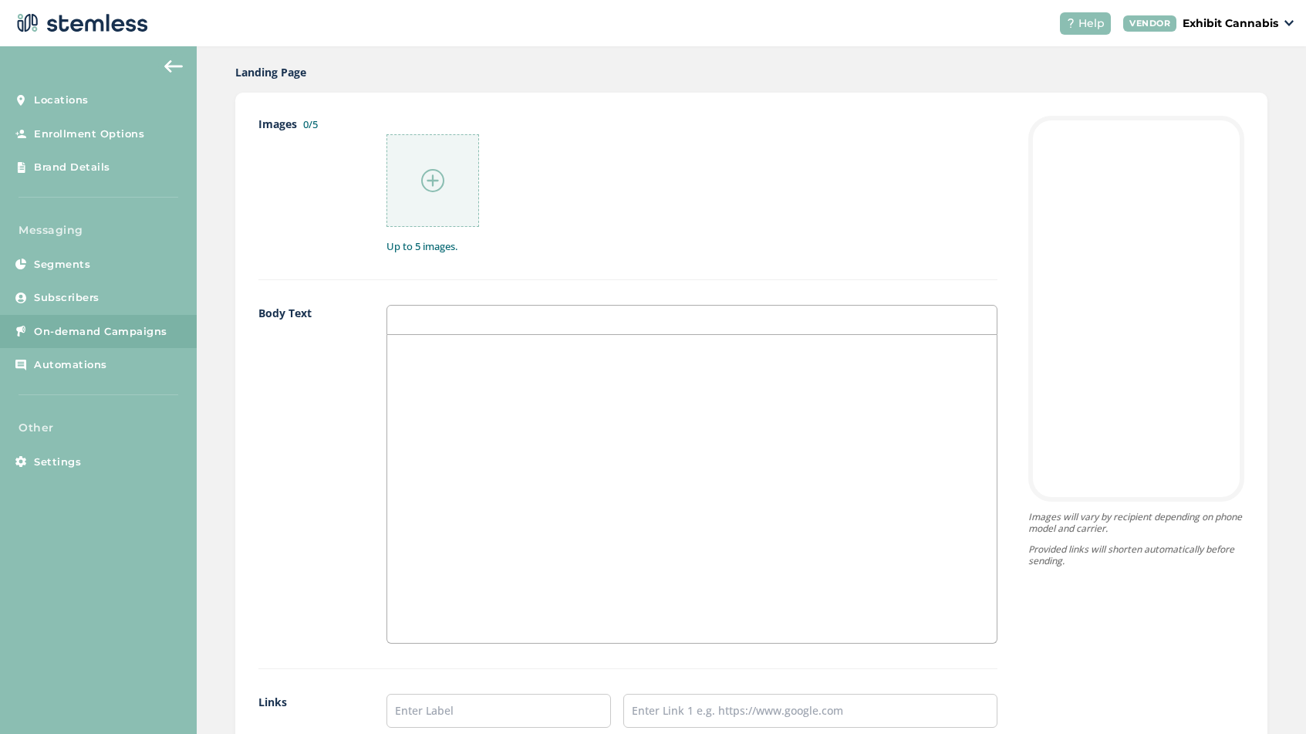
scroll to position [792, 0]
click at [434, 173] on img at bounding box center [432, 175] width 23 height 23
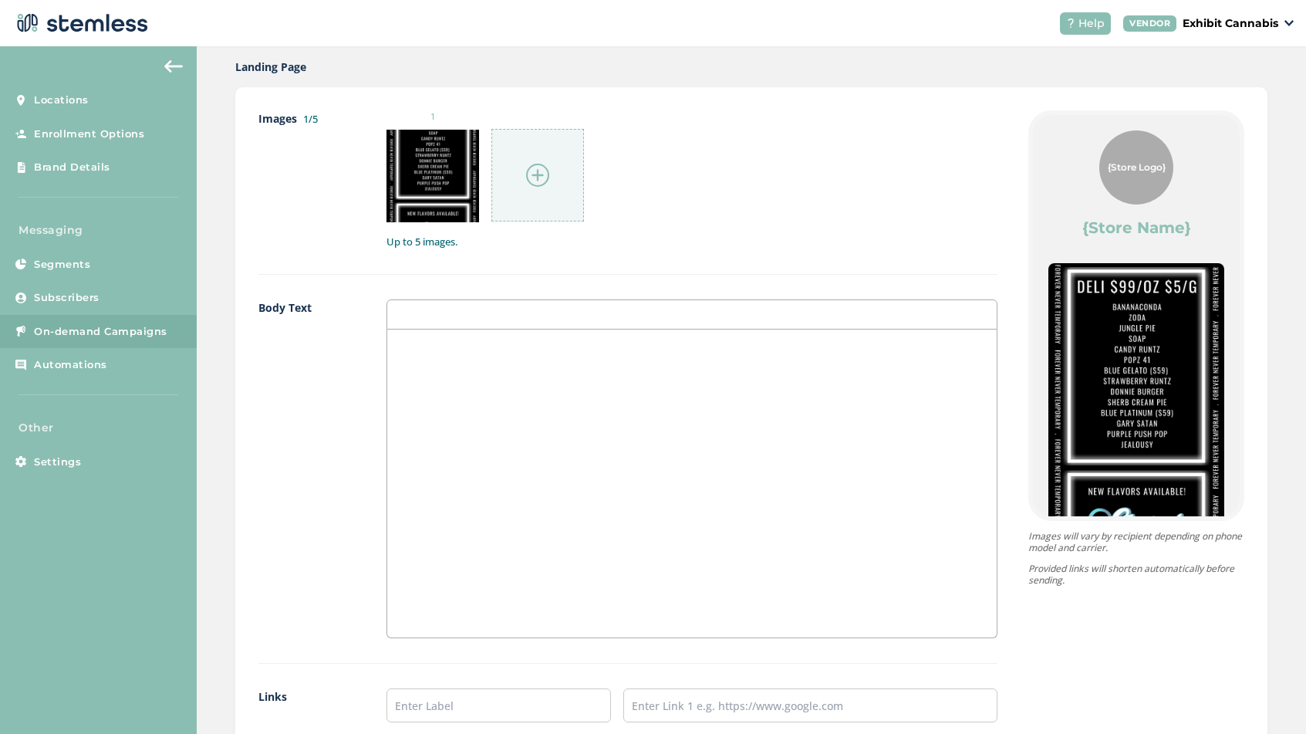
click at [507, 370] on div at bounding box center [691, 483] width 609 height 308
click at [599, 351] on p "New Eternal Flavors Available Now at The Xhibit Cannabis" at bounding box center [692, 346] width 586 height 14
click at [683, 349] on p "New Eternal Flavors Available Now at The Exhibit Cannabis" at bounding box center [692, 346] width 586 height 14
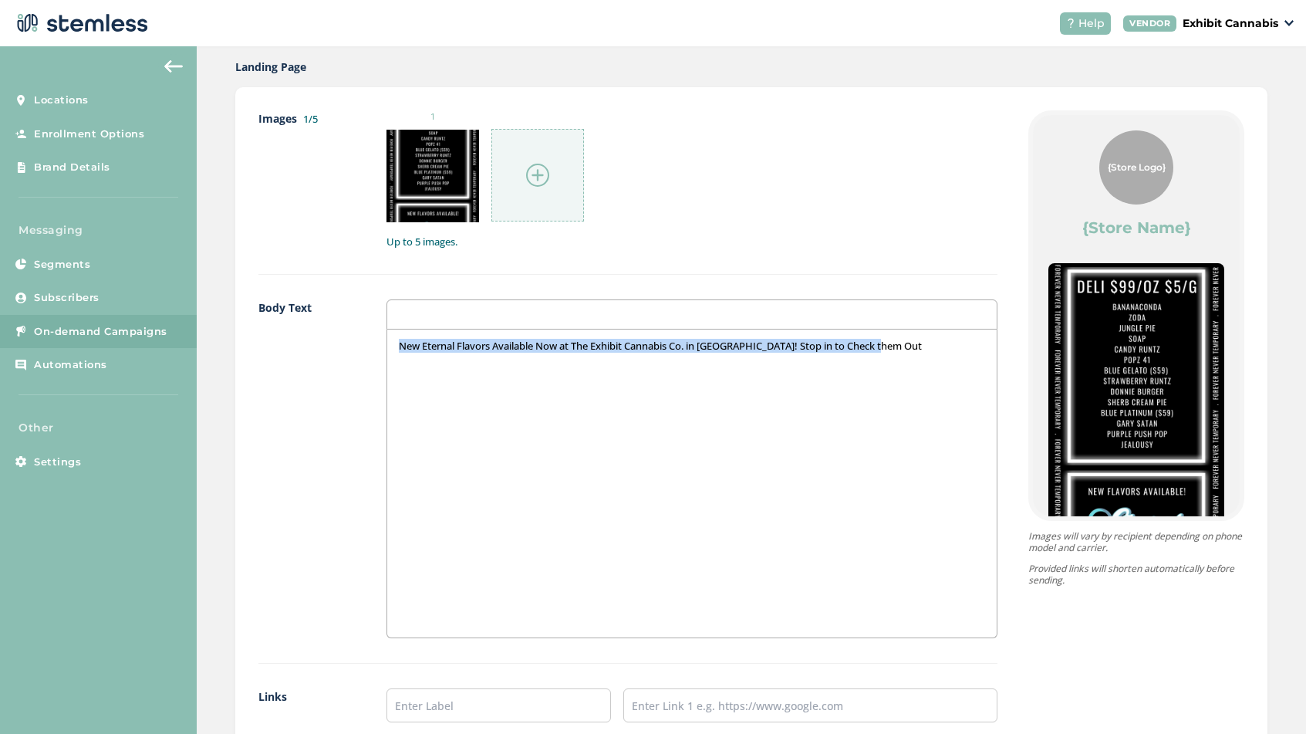
drag, startPoint x: 400, startPoint y: 345, endPoint x: 875, endPoint y: 356, distance: 475.3
click at [875, 356] on div "New Eternal Flavors Available Now at The Exhibit Cannabis Co. in [GEOGRAPHIC_DA…" at bounding box center [691, 483] width 609 height 308
copy p "New Eternal Flavors Available Now at The Exhibit Cannabis Co. in [GEOGRAPHIC_DA…"
click at [897, 346] on p "New Eternal Flavors Available Now at The Exhibit Cannabis Co. in [GEOGRAPHIC_DA…" at bounding box center [692, 346] width 586 height 14
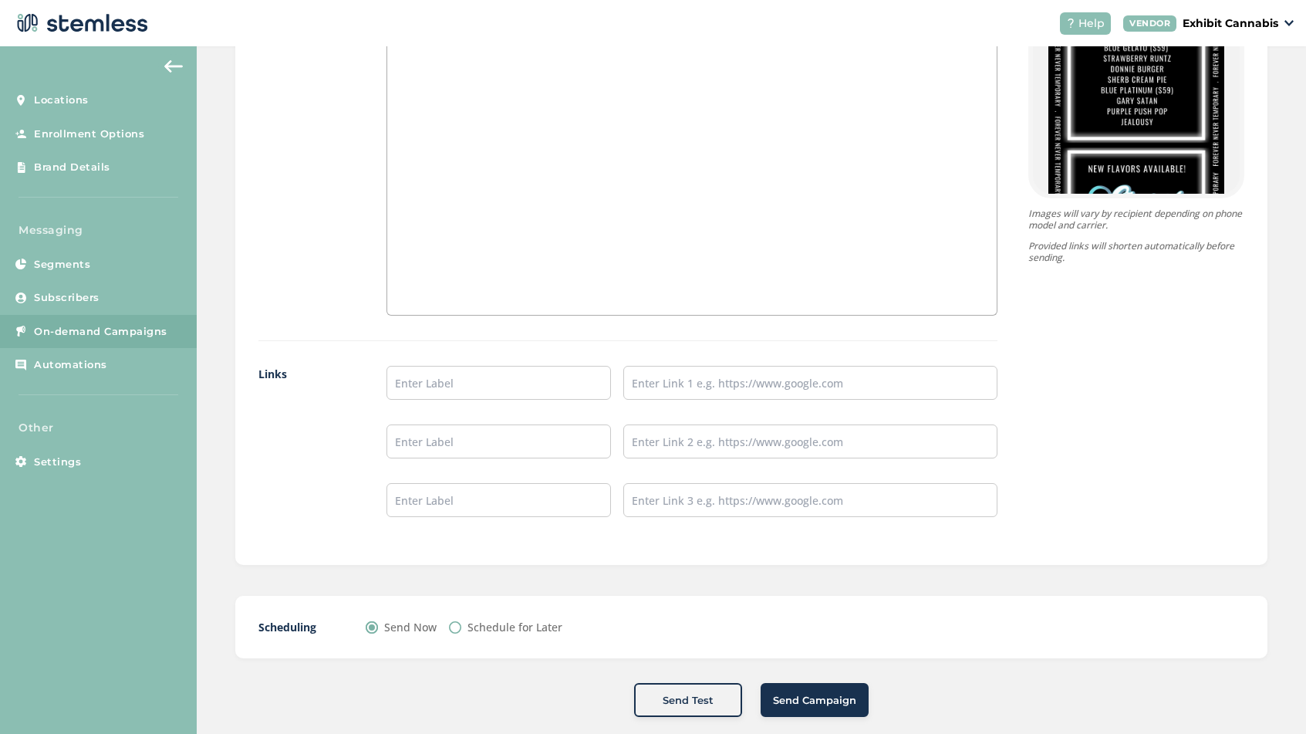
scroll to position [1136, 0]
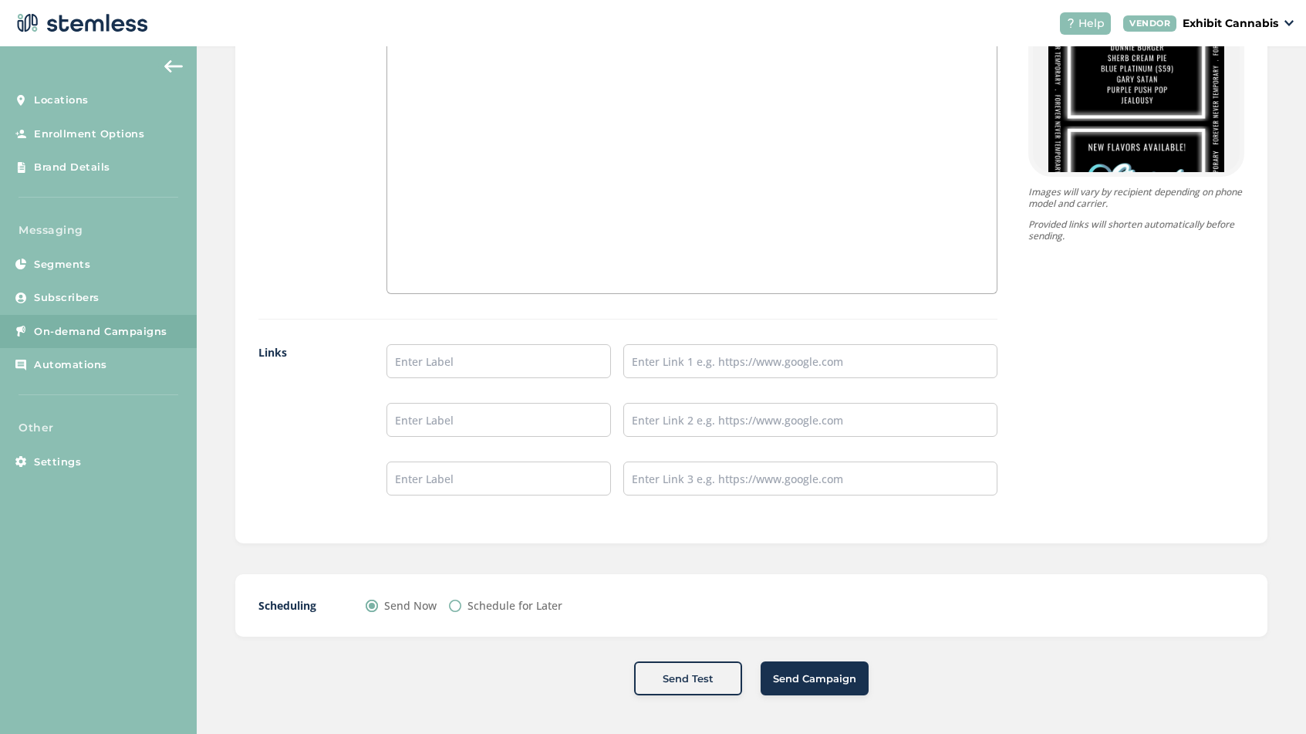
click at [454, 606] on input "Schedule for Later" at bounding box center [455, 605] width 12 height 12
radio input "true"
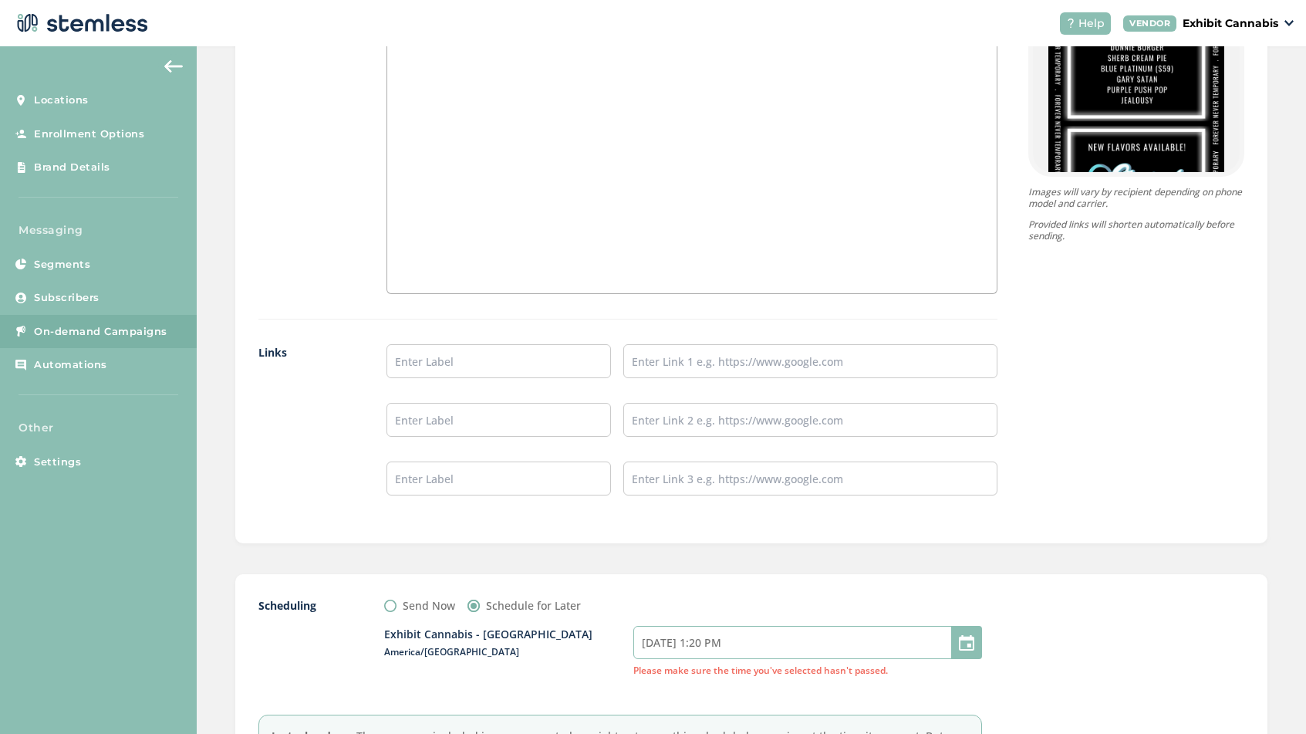
click at [765, 646] on input "[DATE] 1:20 PM" at bounding box center [807, 642] width 349 height 33
select select "13"
select select "20"
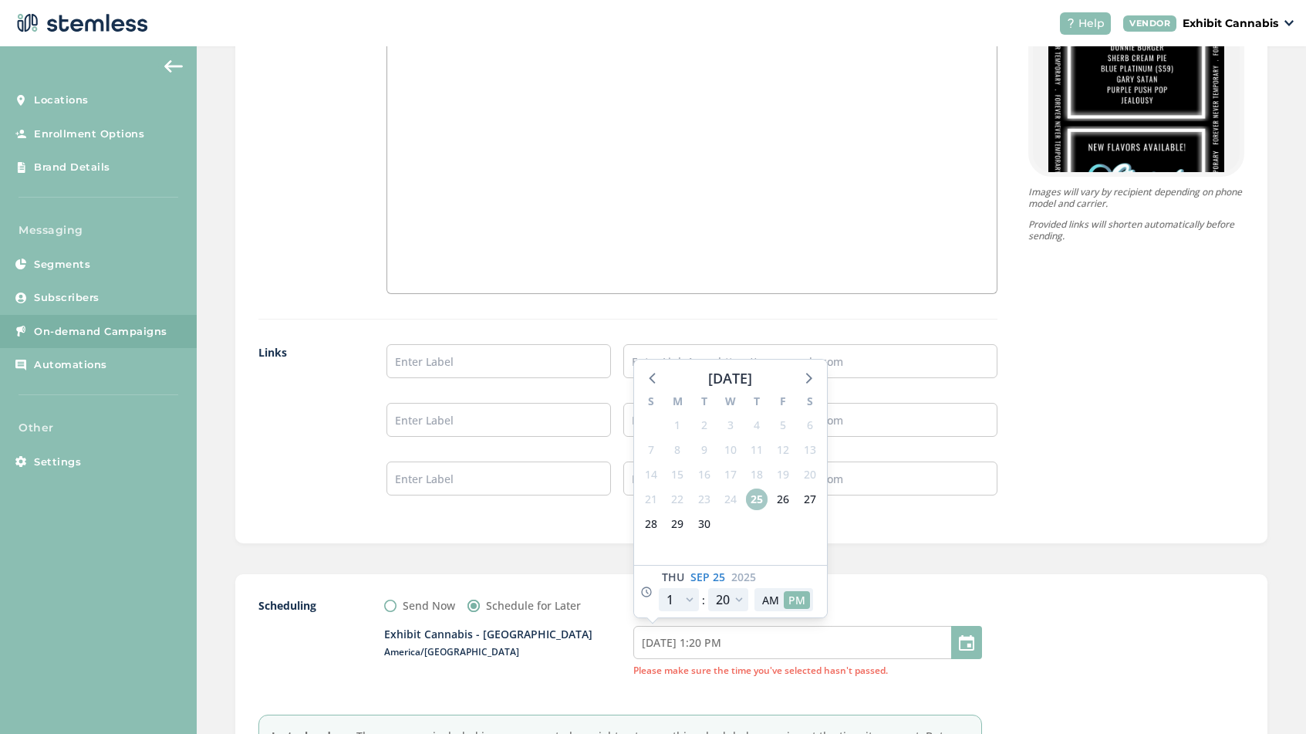
click at [757, 499] on span "25" at bounding box center [757, 499] width 22 height 22
click at [692, 598] on select "12 1 2 3 4 5 6 7 8 9 10 11" at bounding box center [679, 599] width 40 height 23
select select "18"
click at [659, 588] on select "12 1 2 3 4 5 6 7 8 9 10 11" at bounding box center [679, 599] width 40 height 23
type input "[DATE] 6:20 PM"
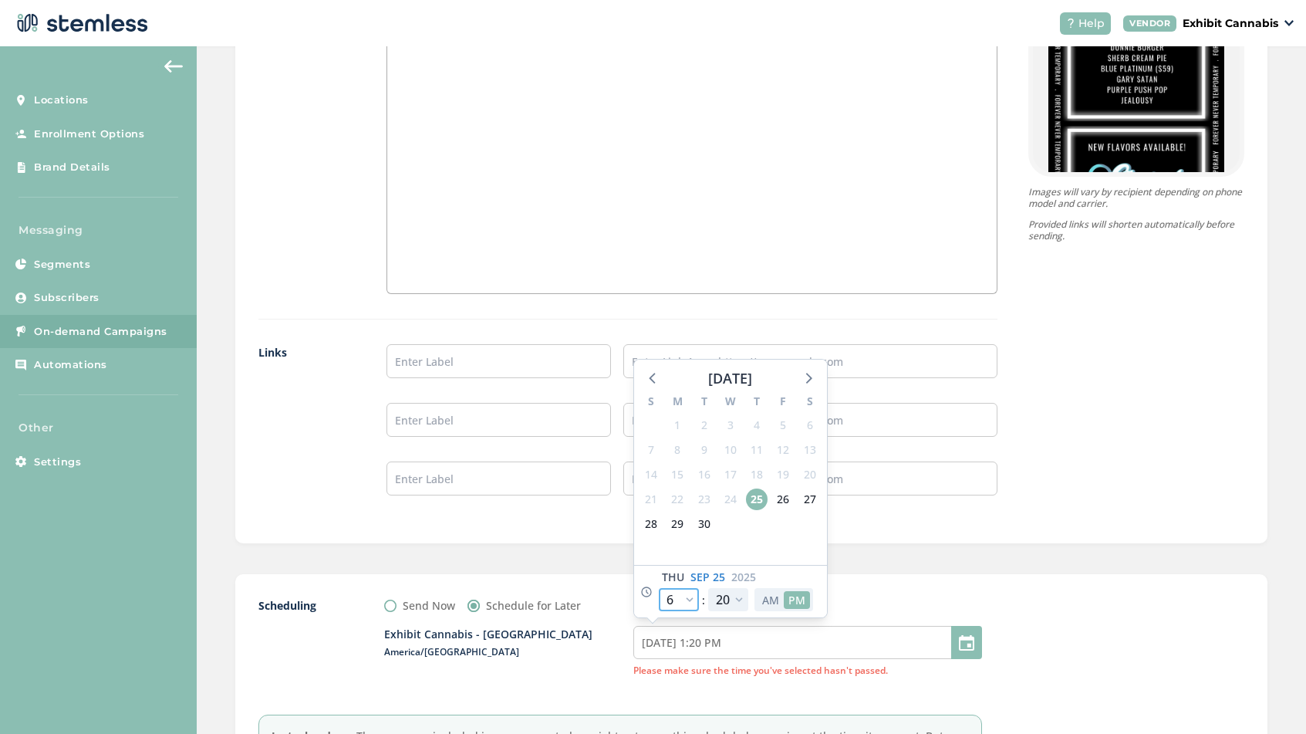
select select "18"
click at [772, 599] on button "AM" at bounding box center [771, 600] width 26 height 18
type input "[DATE] 6:20 AM"
select select "6"
click at [792, 599] on button "PM" at bounding box center [797, 600] width 26 height 18
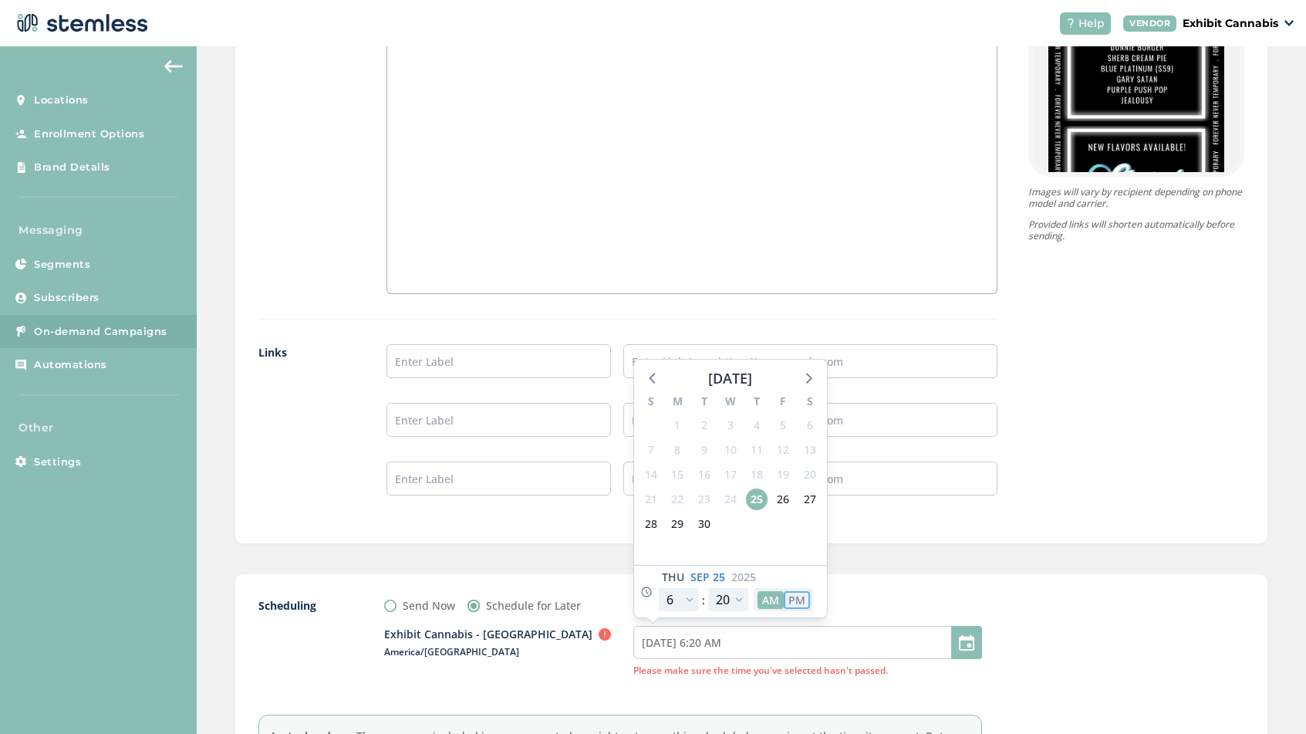
type input "[DATE] 6:20 PM"
click at [593, 687] on div "Exhibit Cannabis - [GEOGRAPHIC_DATA] America/[GEOGRAPHIC_DATA] [DATE] 6:20 PM […" at bounding box center [683, 651] width 598 height 76
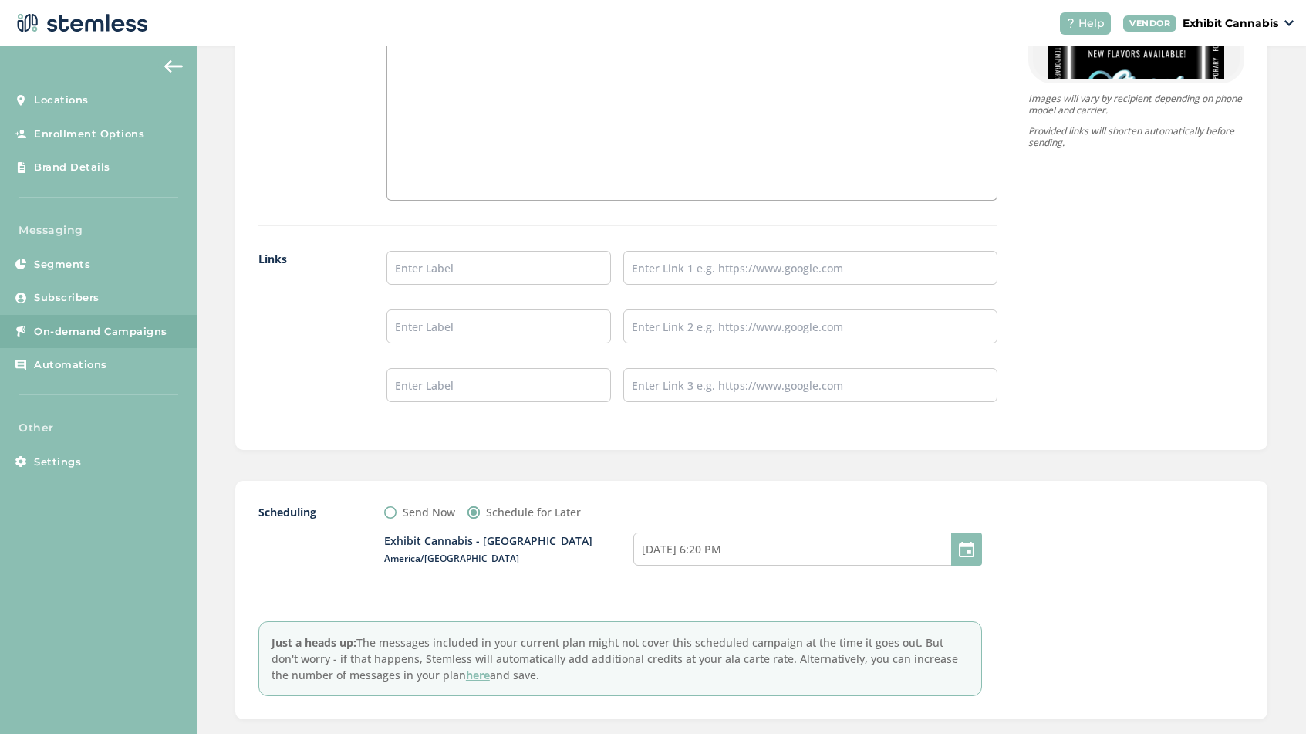
scroll to position [1312, 0]
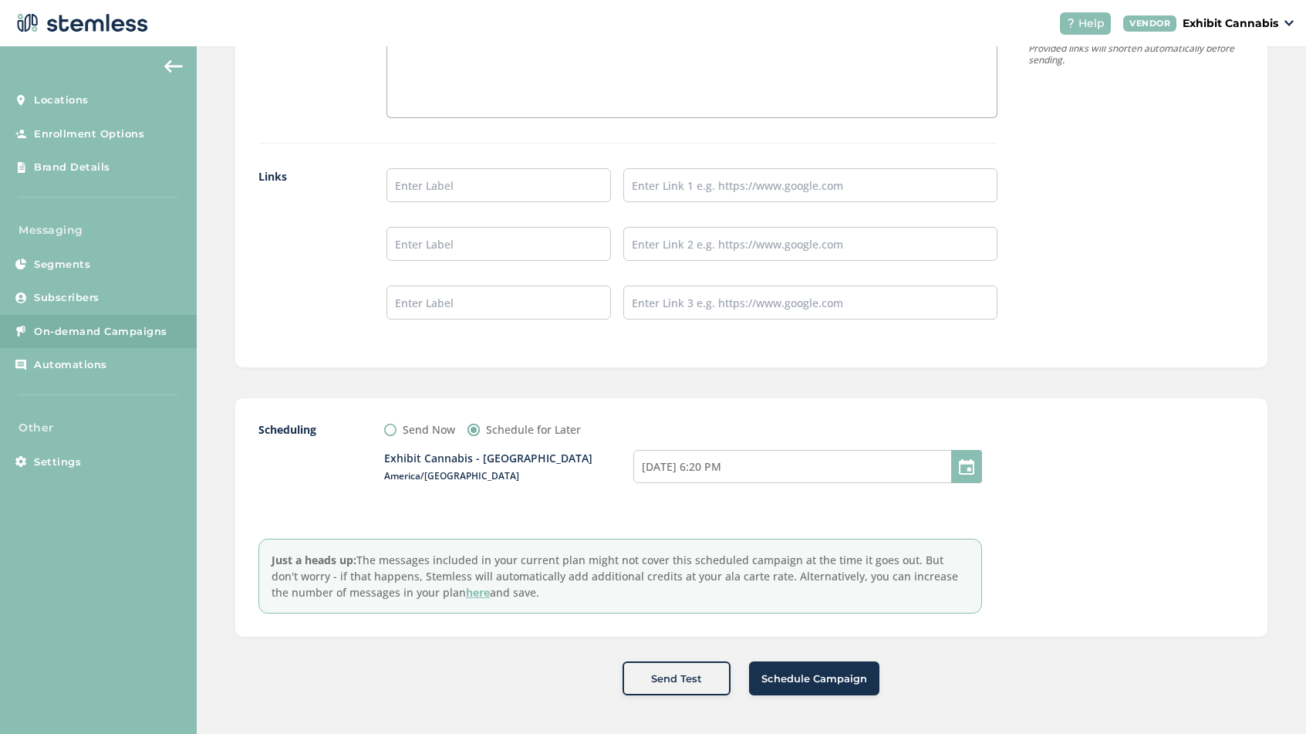
click at [810, 679] on span "Schedule Campaign" at bounding box center [814, 678] width 106 height 15
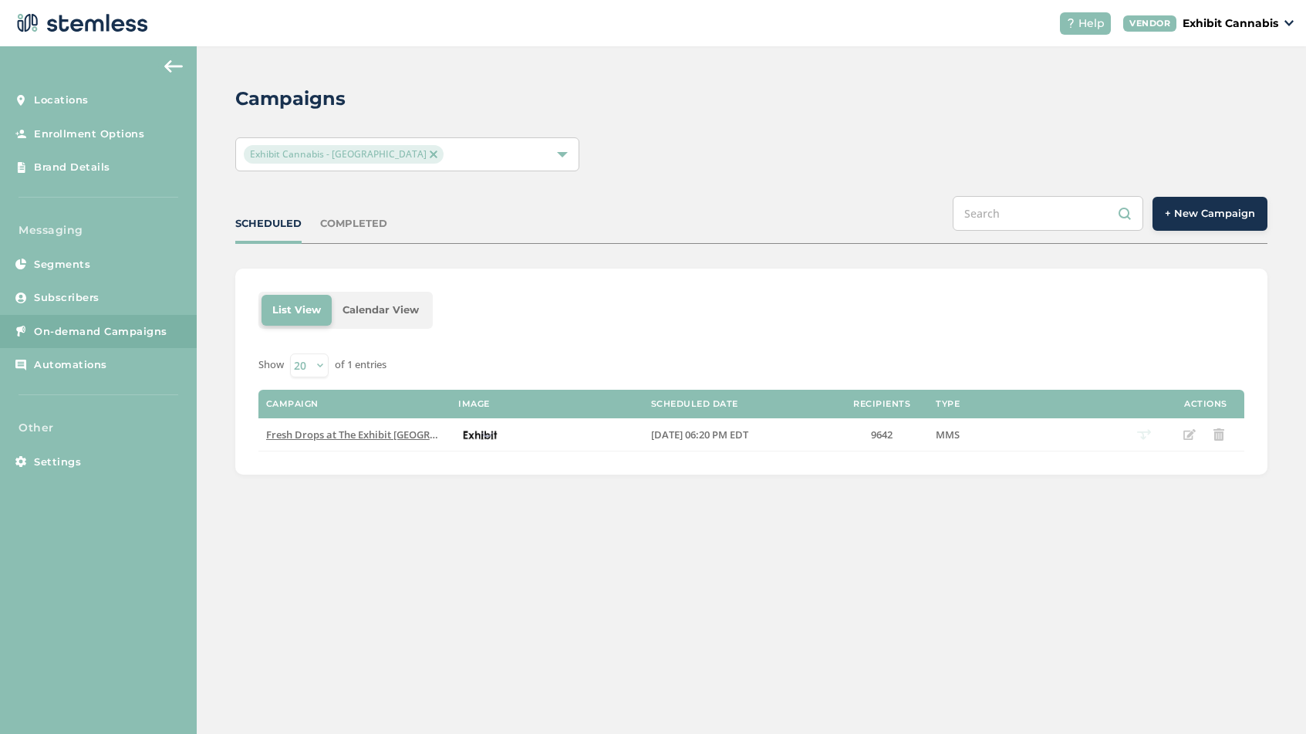
click at [430, 154] on img at bounding box center [434, 154] width 8 height 8
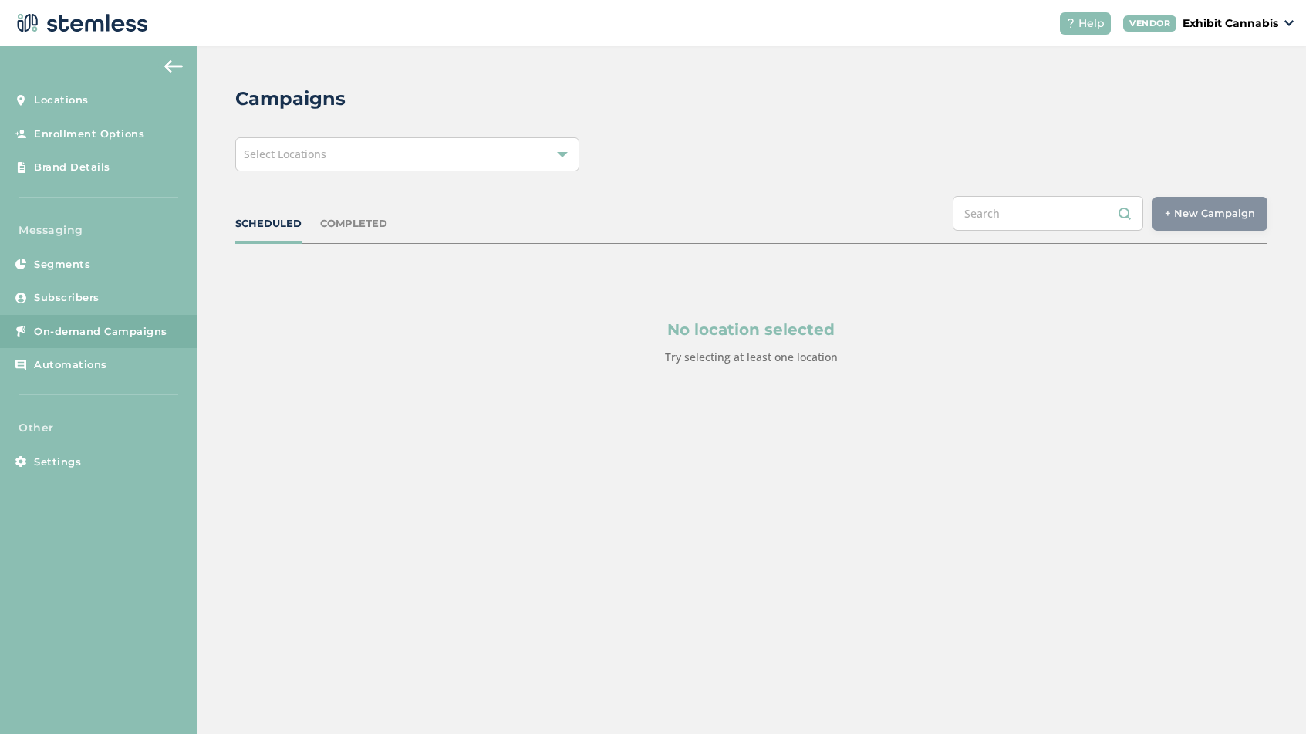
click at [567, 154] on div at bounding box center [562, 154] width 11 height 11
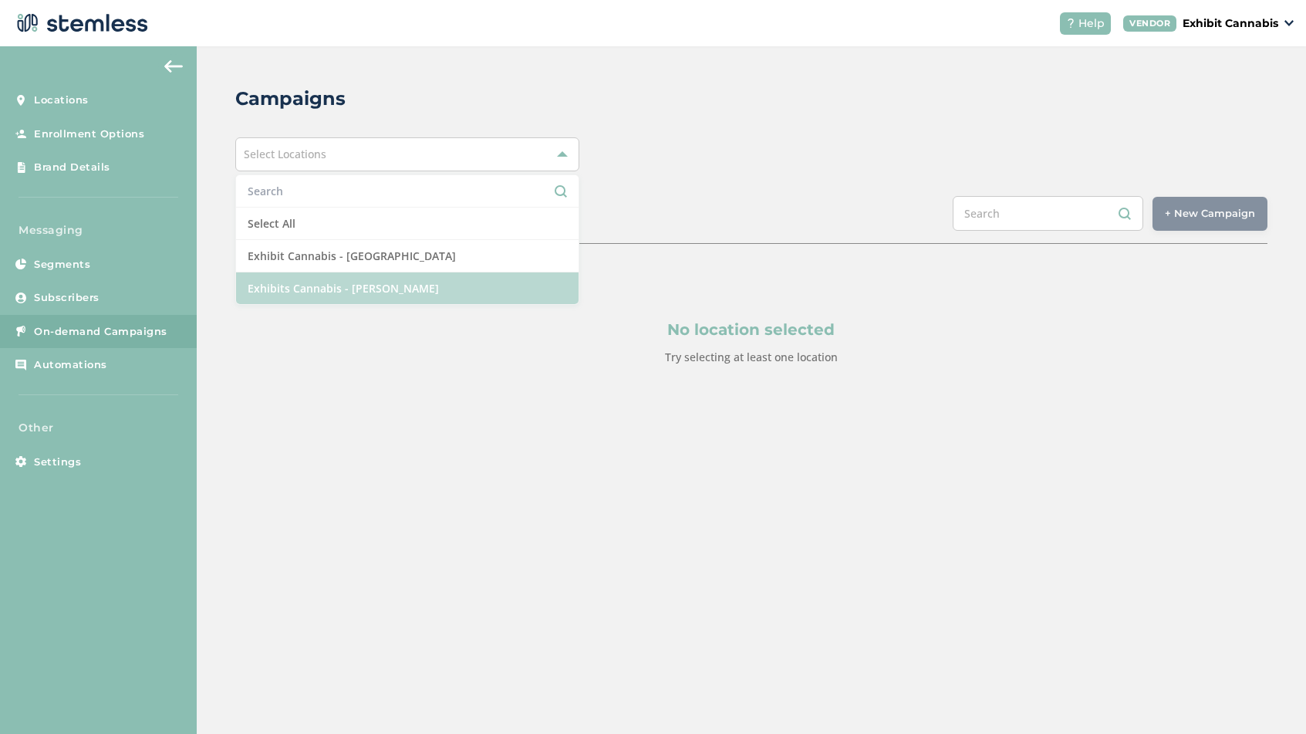
click at [353, 291] on li "Exhibits Cannabis - [PERSON_NAME]" at bounding box center [407, 288] width 343 height 32
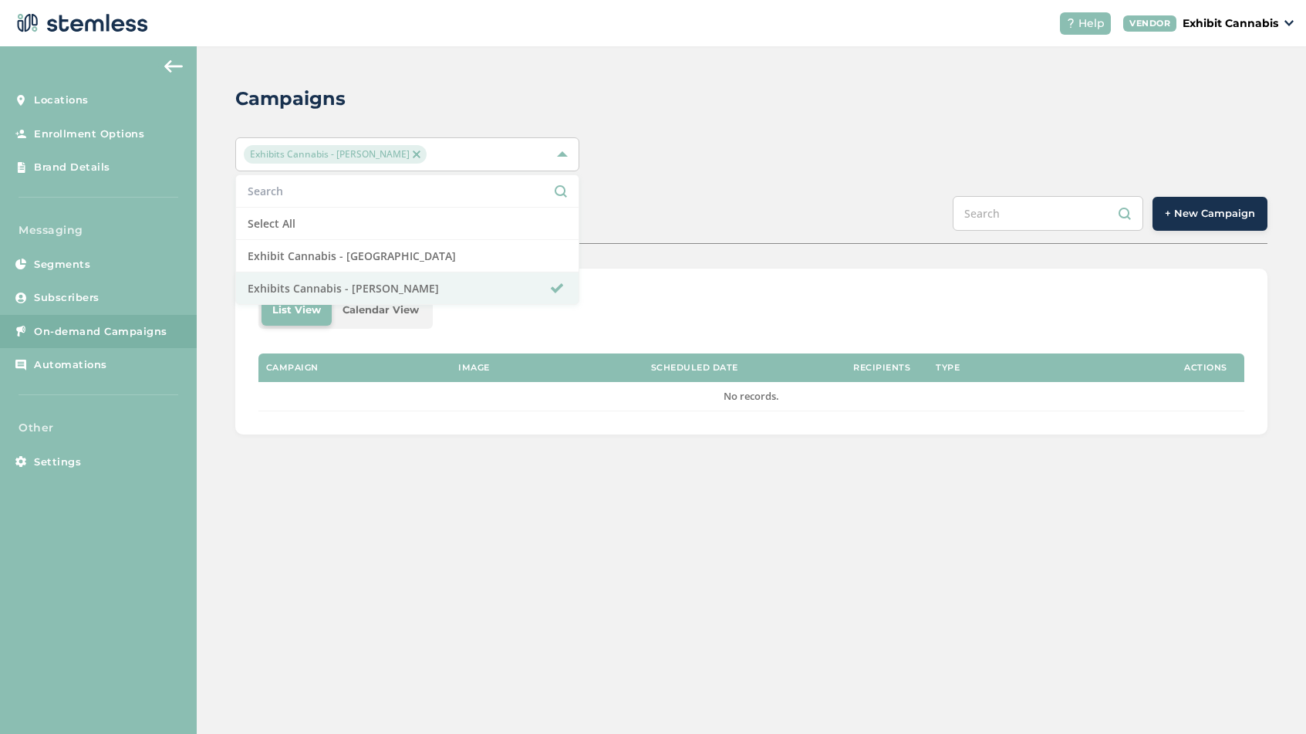
click at [691, 231] on div "SCHEDULED COMPLETED + New Campaign" at bounding box center [751, 220] width 1032 height 48
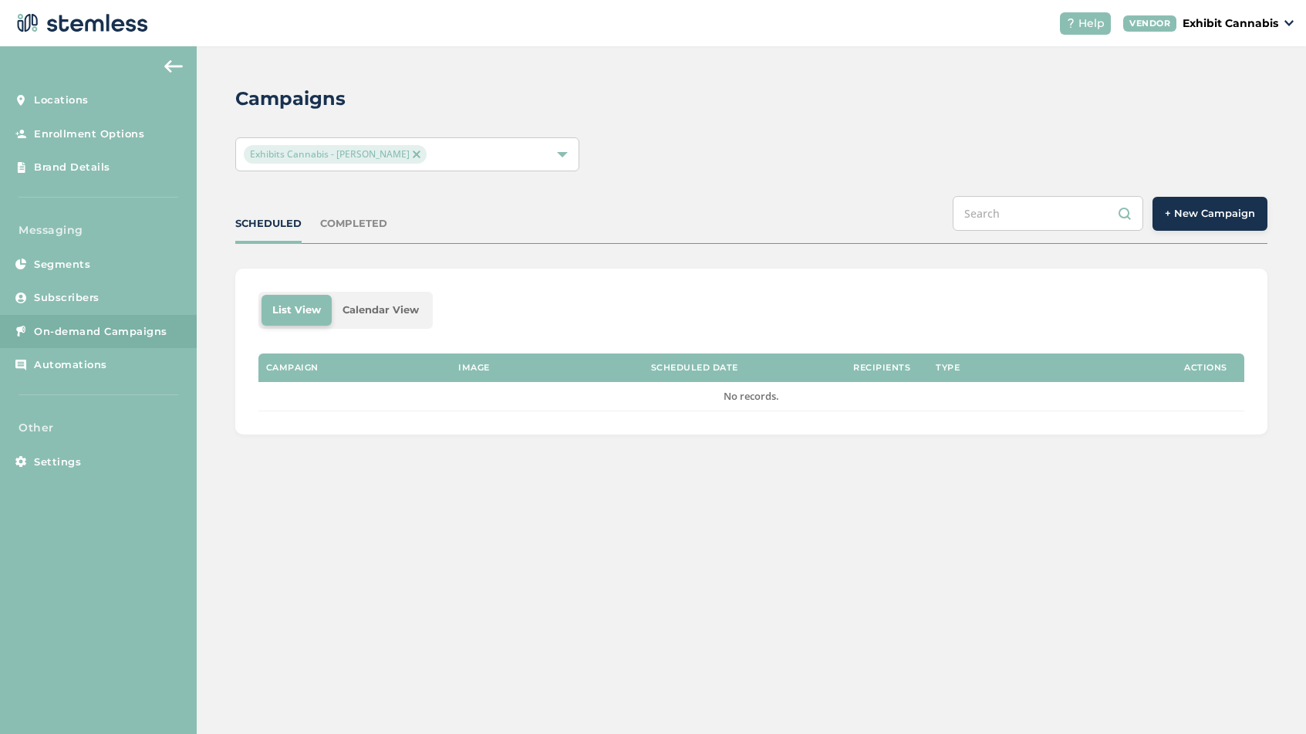
click at [1176, 218] on span "+ New Campaign" at bounding box center [1210, 213] width 90 height 15
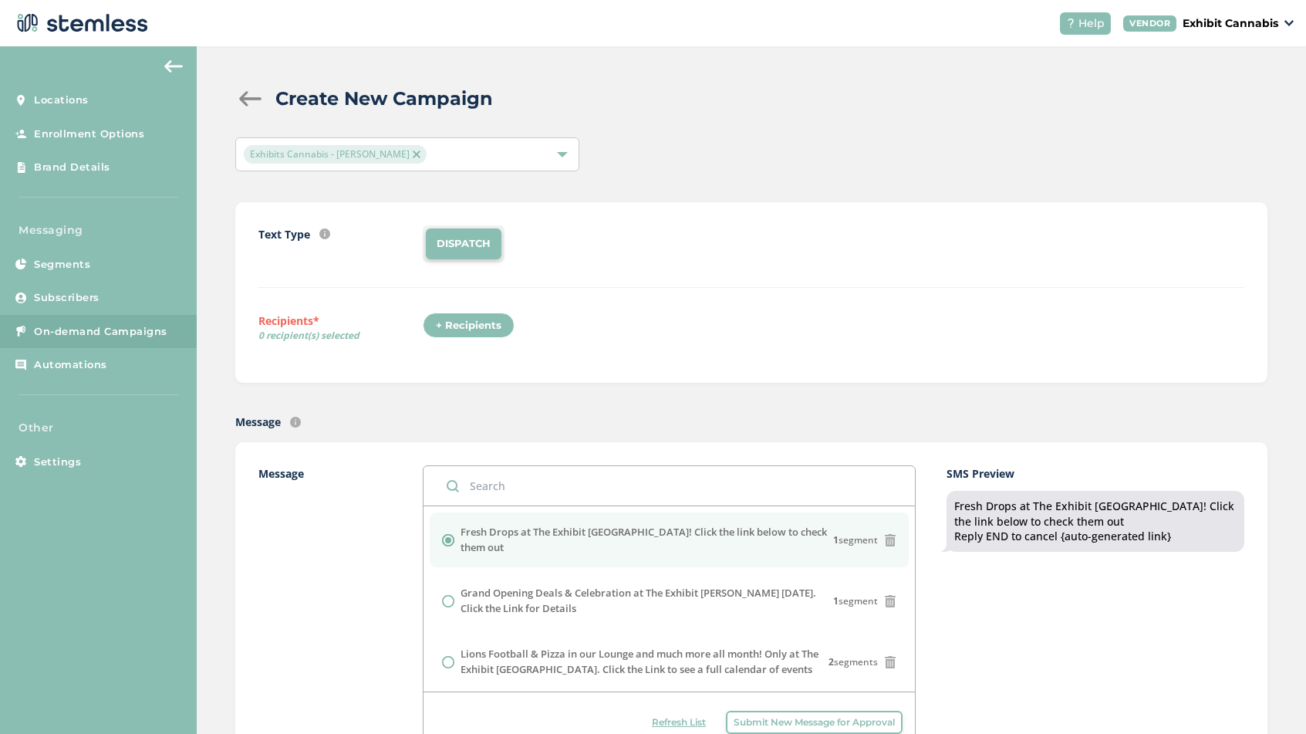
click at [431, 329] on div "+ Recipients" at bounding box center [469, 325] width 92 height 26
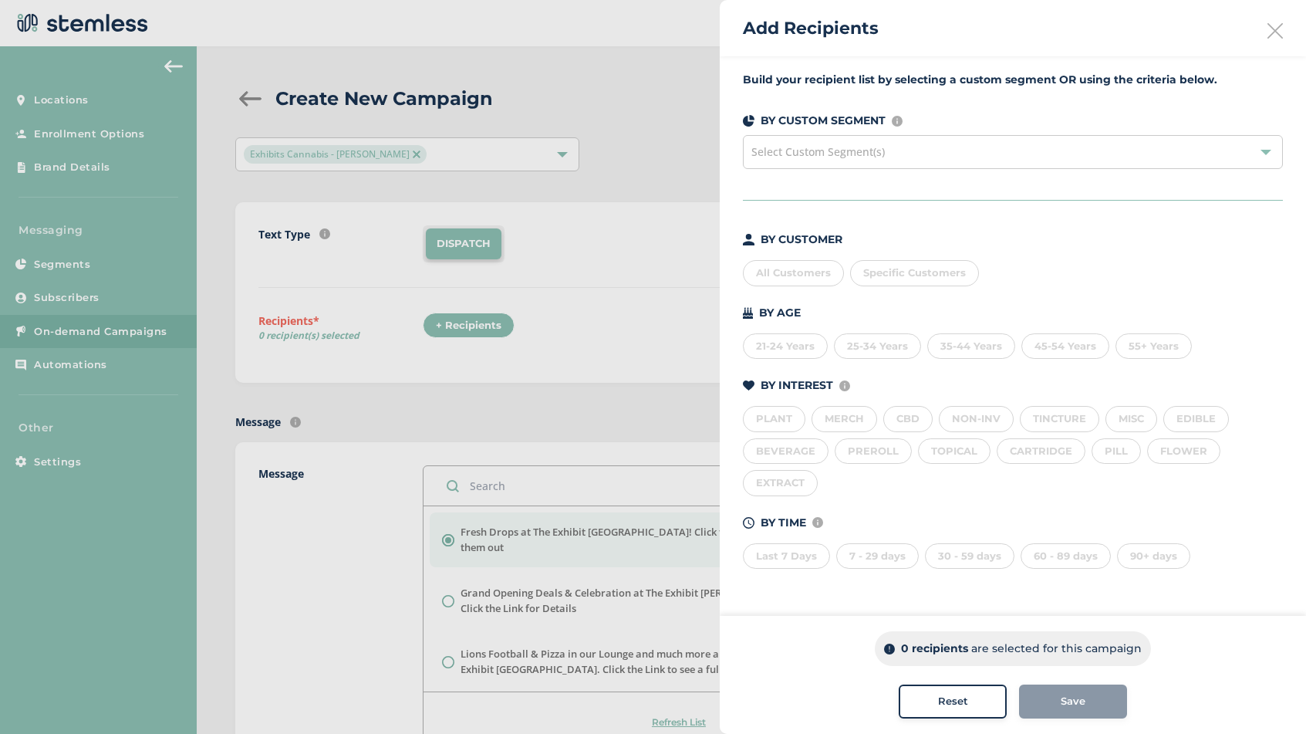
click at [775, 273] on div "All Customers" at bounding box center [793, 273] width 101 height 26
click at [792, 270] on div "All Customers" at bounding box center [793, 273] width 101 height 26
click at [791, 269] on div "All Customers" at bounding box center [793, 273] width 101 height 26
click at [1058, 699] on div "Save" at bounding box center [1072, 701] width 83 height 15
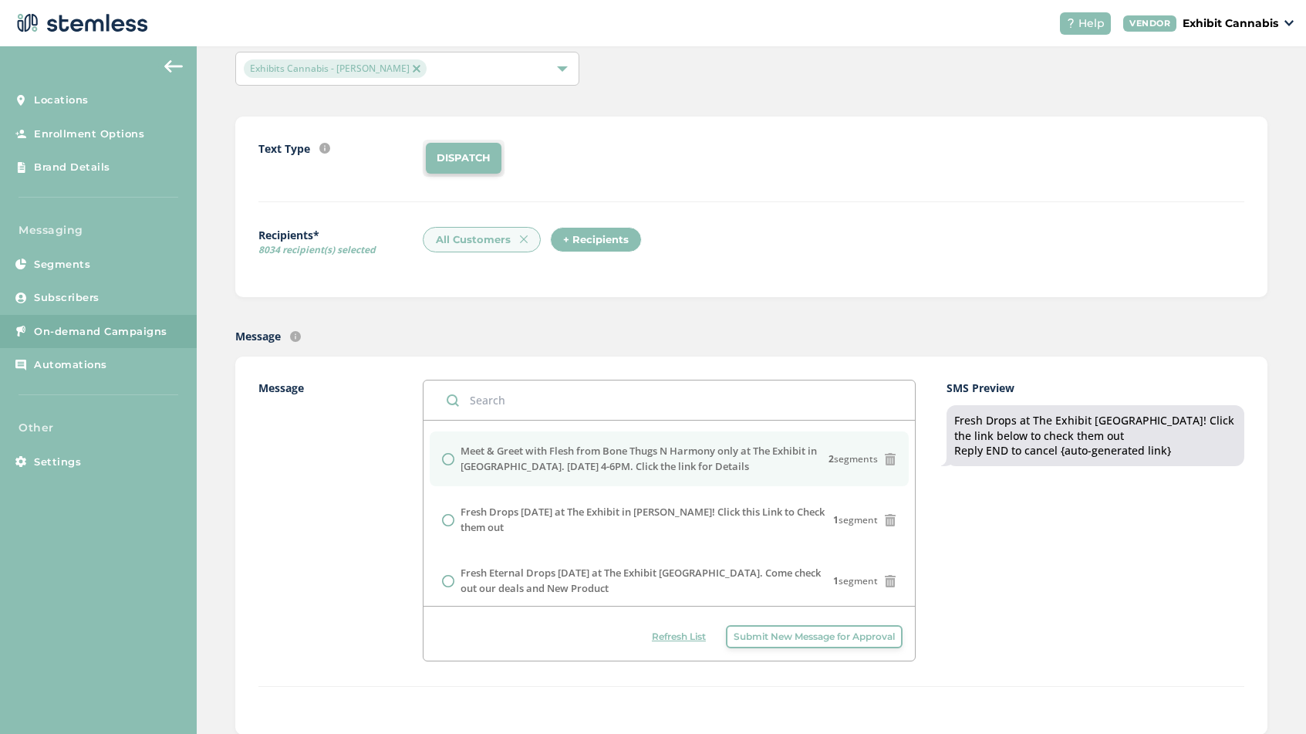
scroll to position [179, 0]
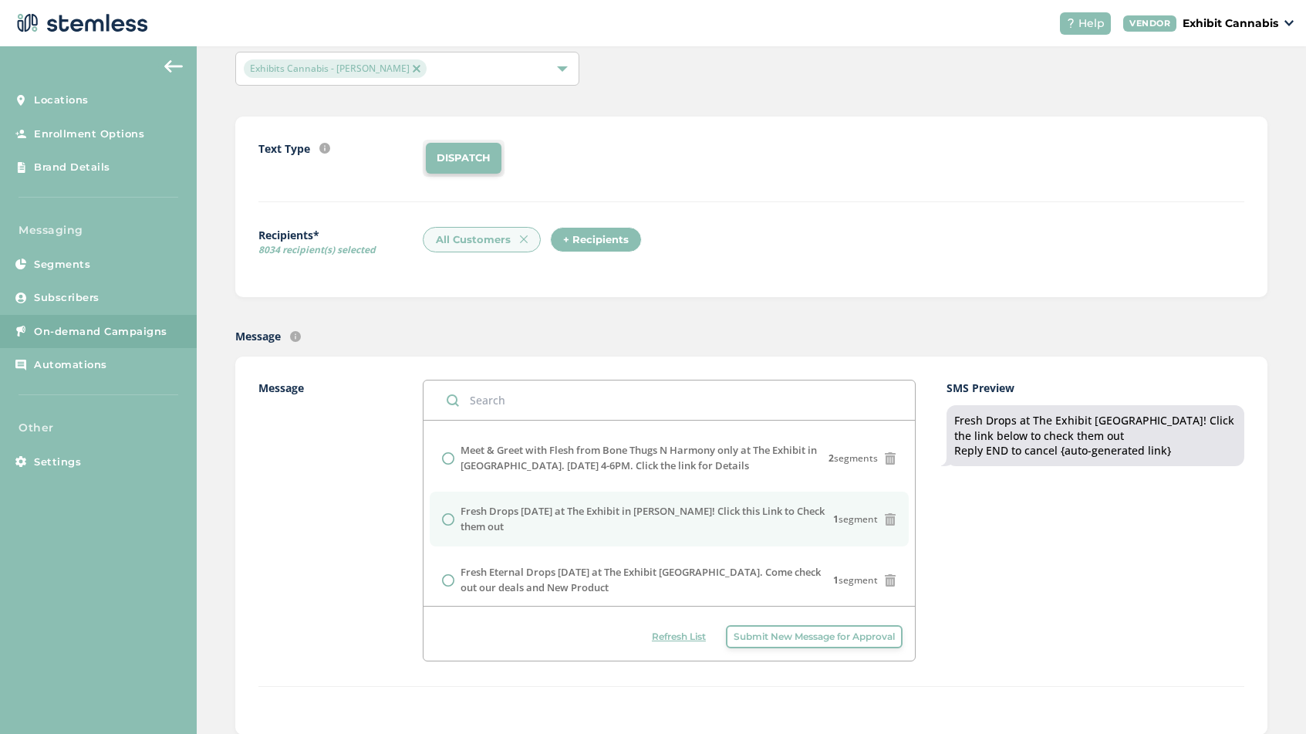
click at [448, 513] on input "radio" at bounding box center [448, 519] width 12 height 12
radio input "true"
click at [357, 491] on label "Message" at bounding box center [340, 521] width 164 height 282
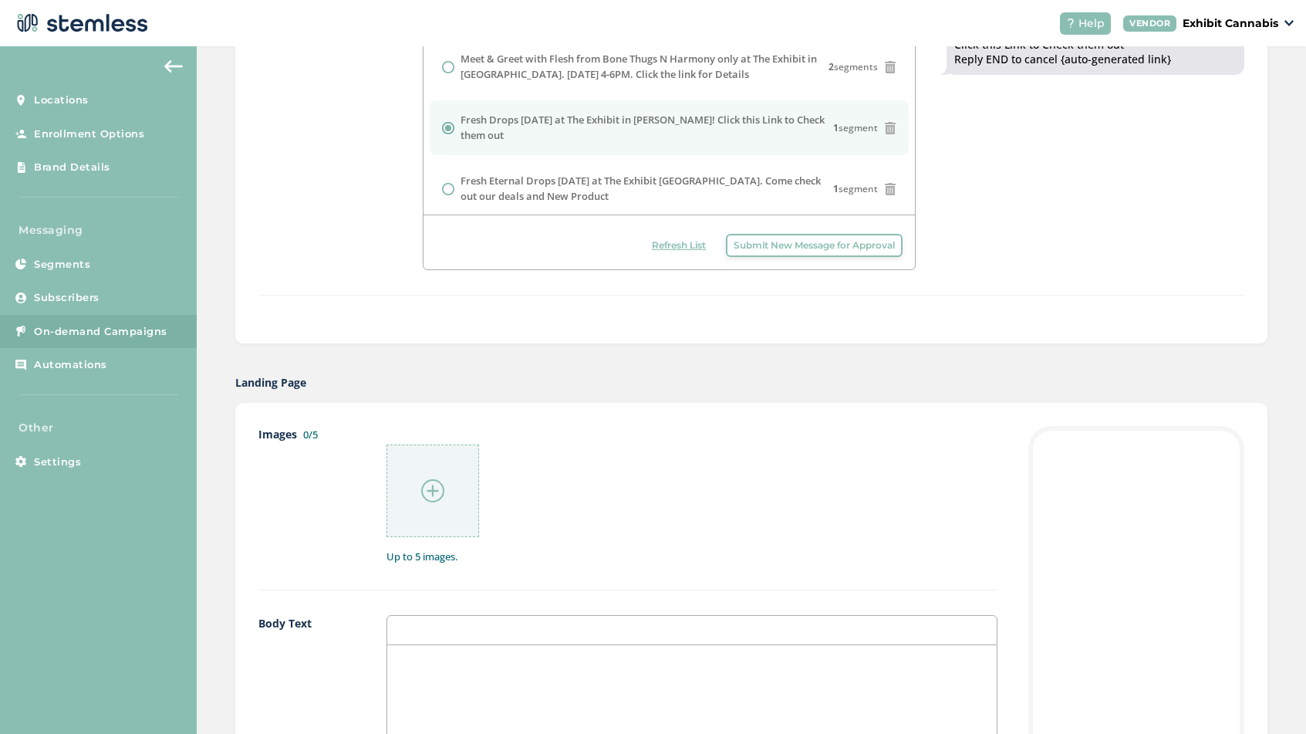
scroll to position [483, 0]
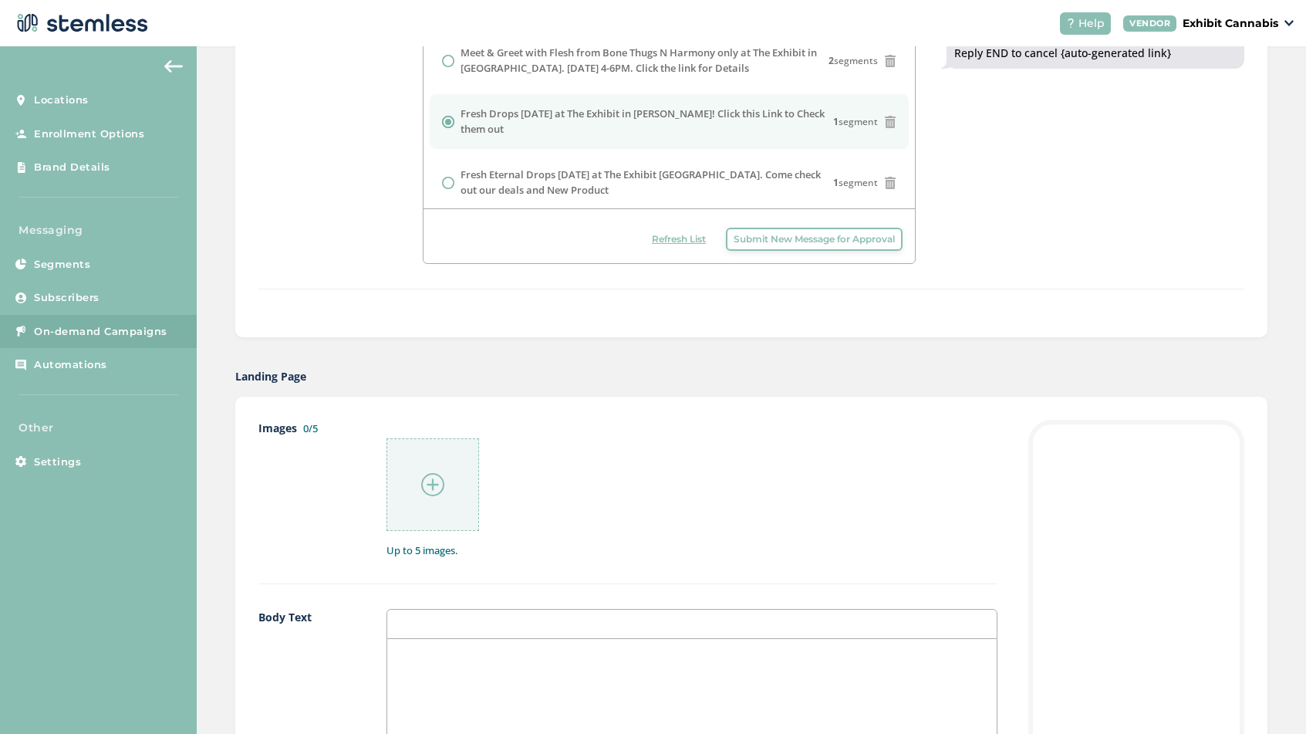
click at [441, 513] on div at bounding box center [432, 484] width 93 height 93
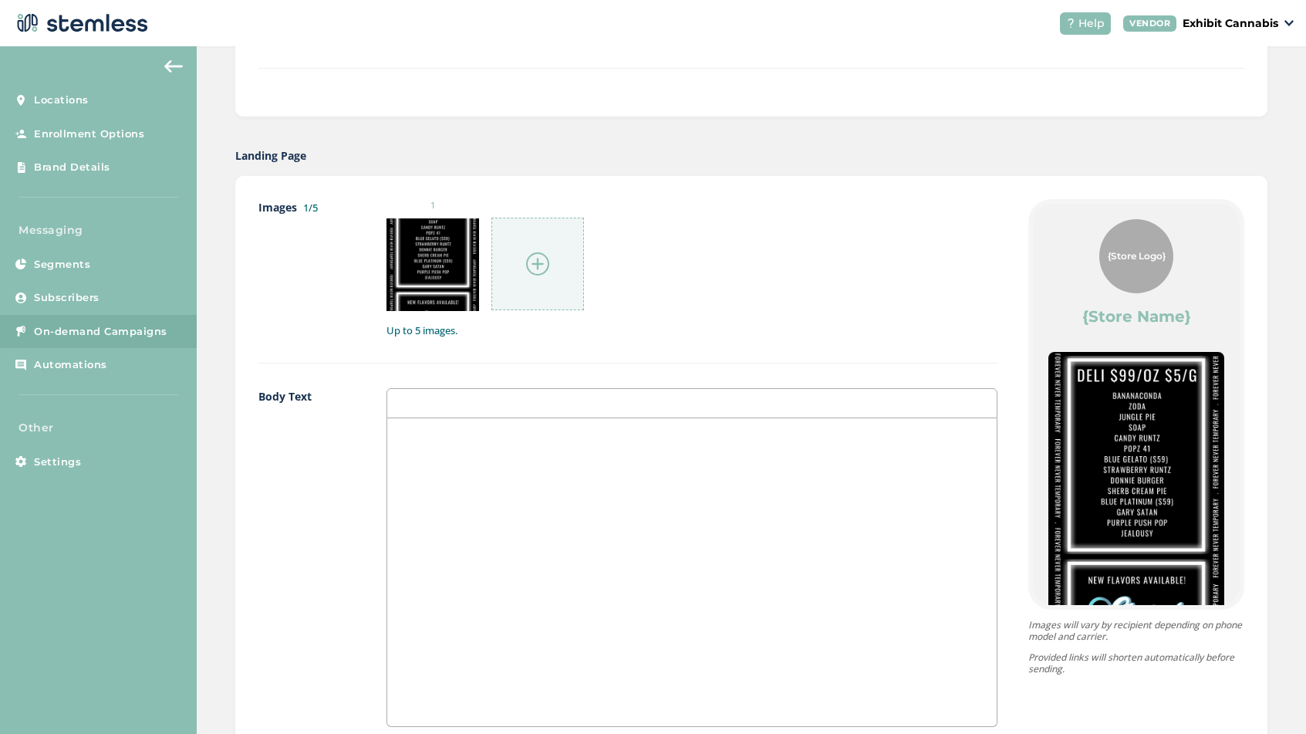
scroll to position [729, 0]
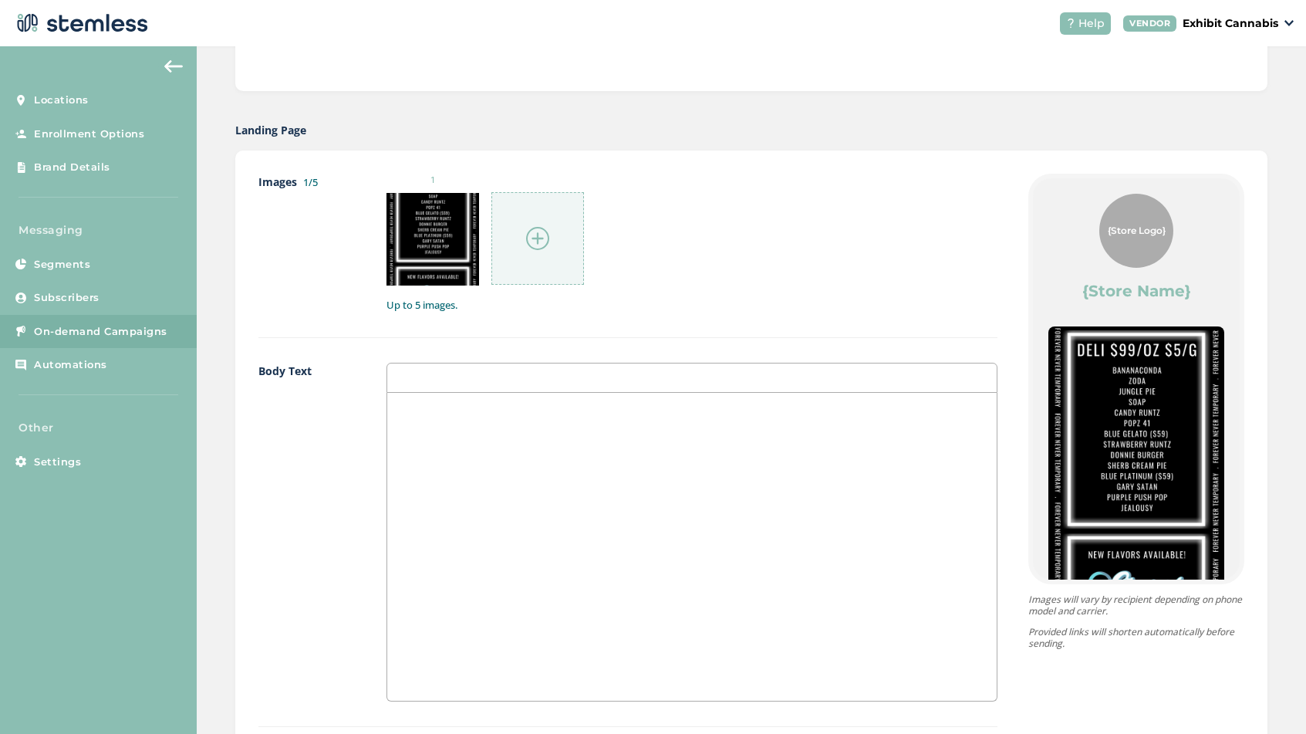
click at [478, 470] on div at bounding box center [691, 547] width 609 height 308
click at [467, 430] on div at bounding box center [691, 547] width 609 height 308
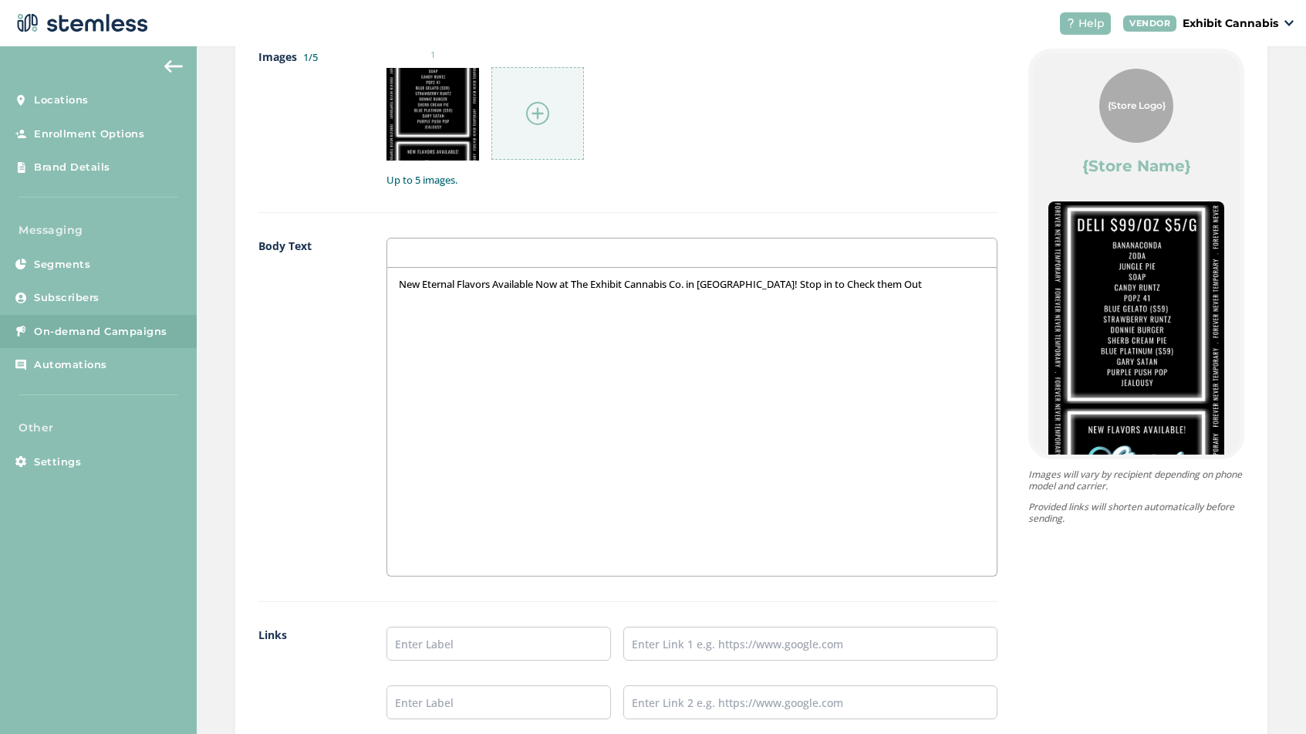
scroll to position [864, 0]
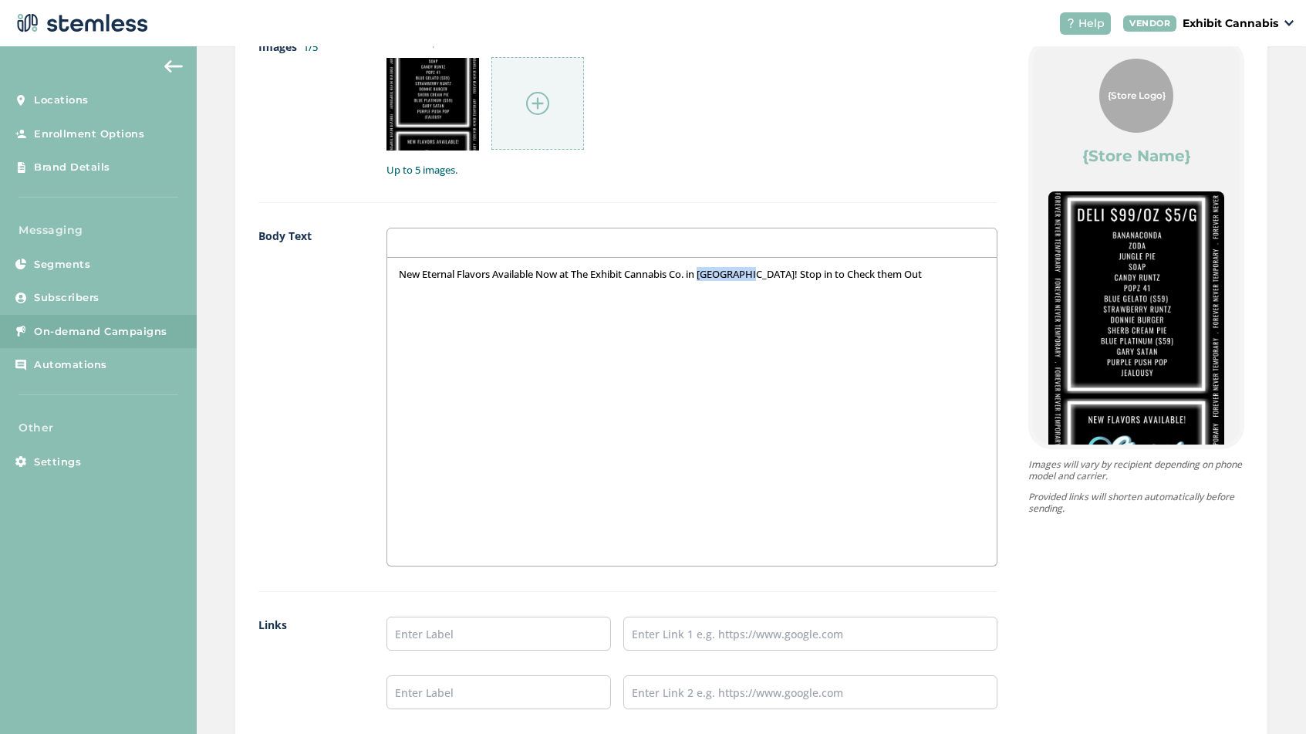
drag, startPoint x: 709, startPoint y: 274, endPoint x: 759, endPoint y: 279, distance: 50.4
click at [759, 279] on p "New Eternal Flavors Available Now at The Exhibit Cannabis Co. in [GEOGRAPHIC_DA…" at bounding box center [692, 274] width 586 height 14
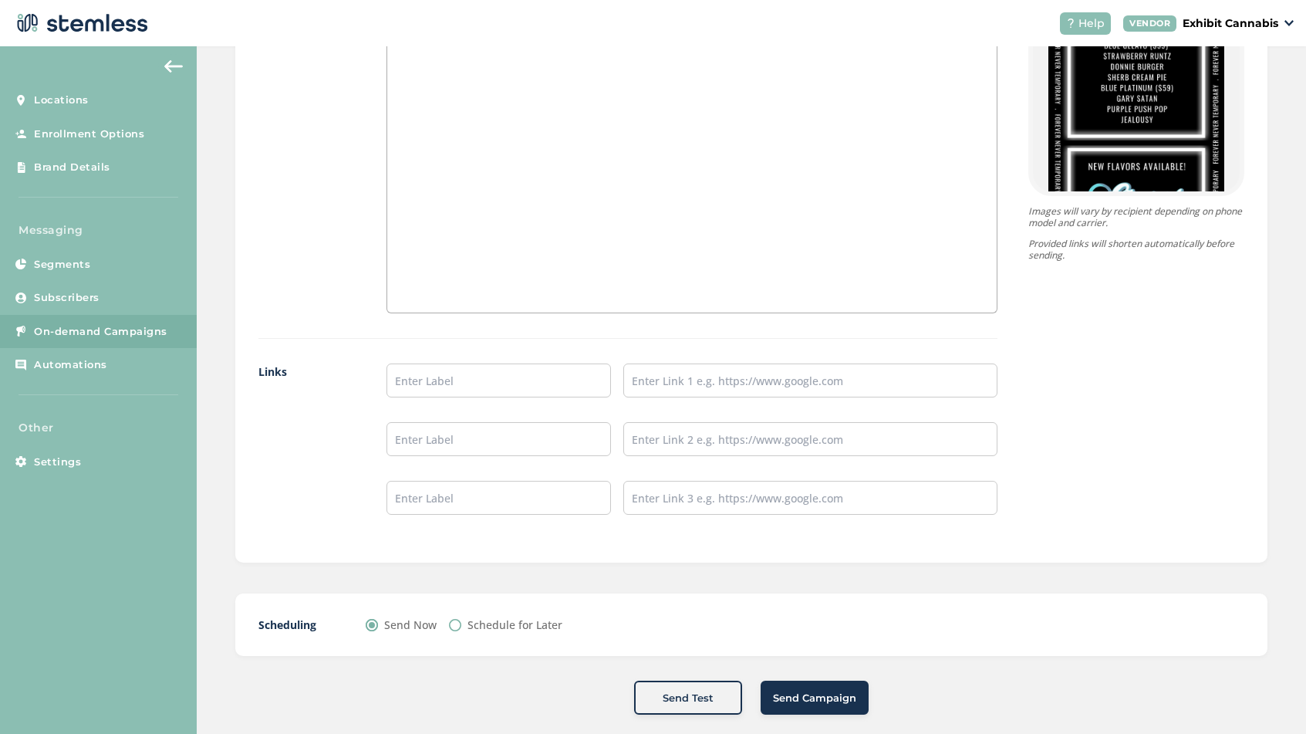
scroll to position [1136, 0]
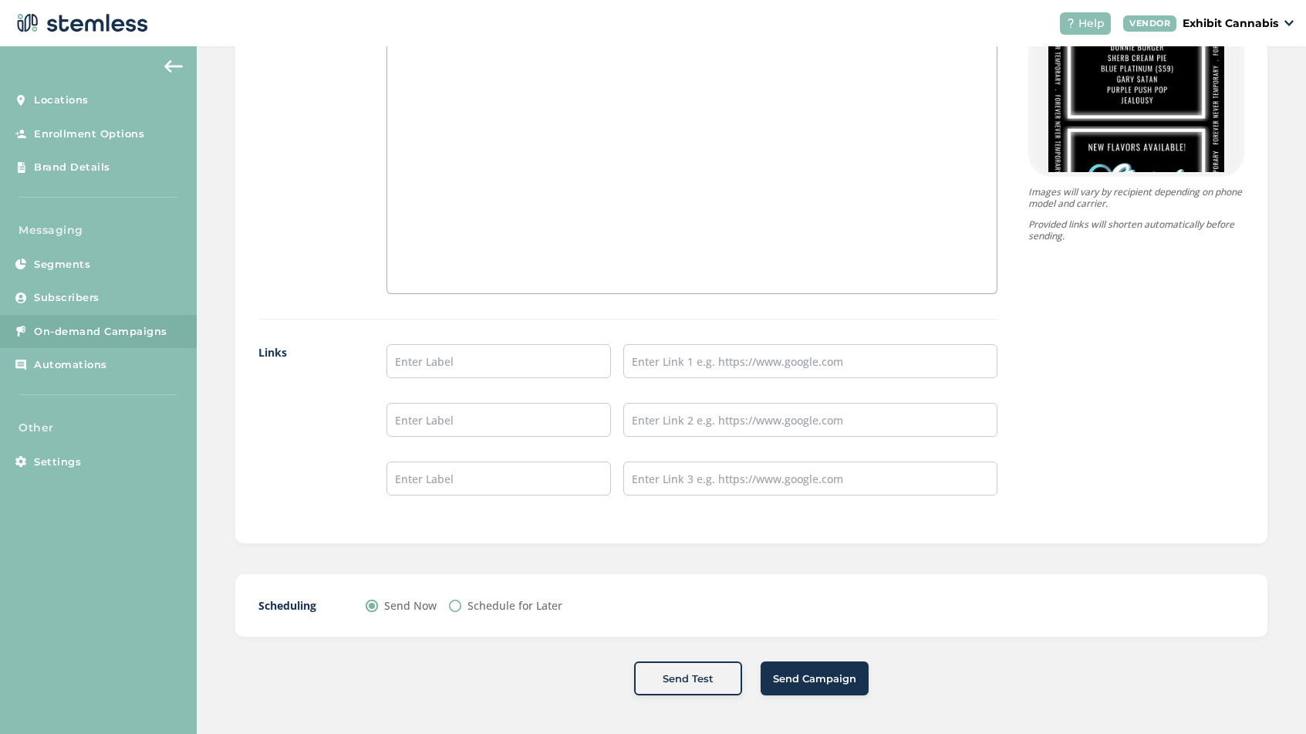
click at [456, 604] on input "Schedule for Later" at bounding box center [455, 605] width 12 height 12
radio input "true"
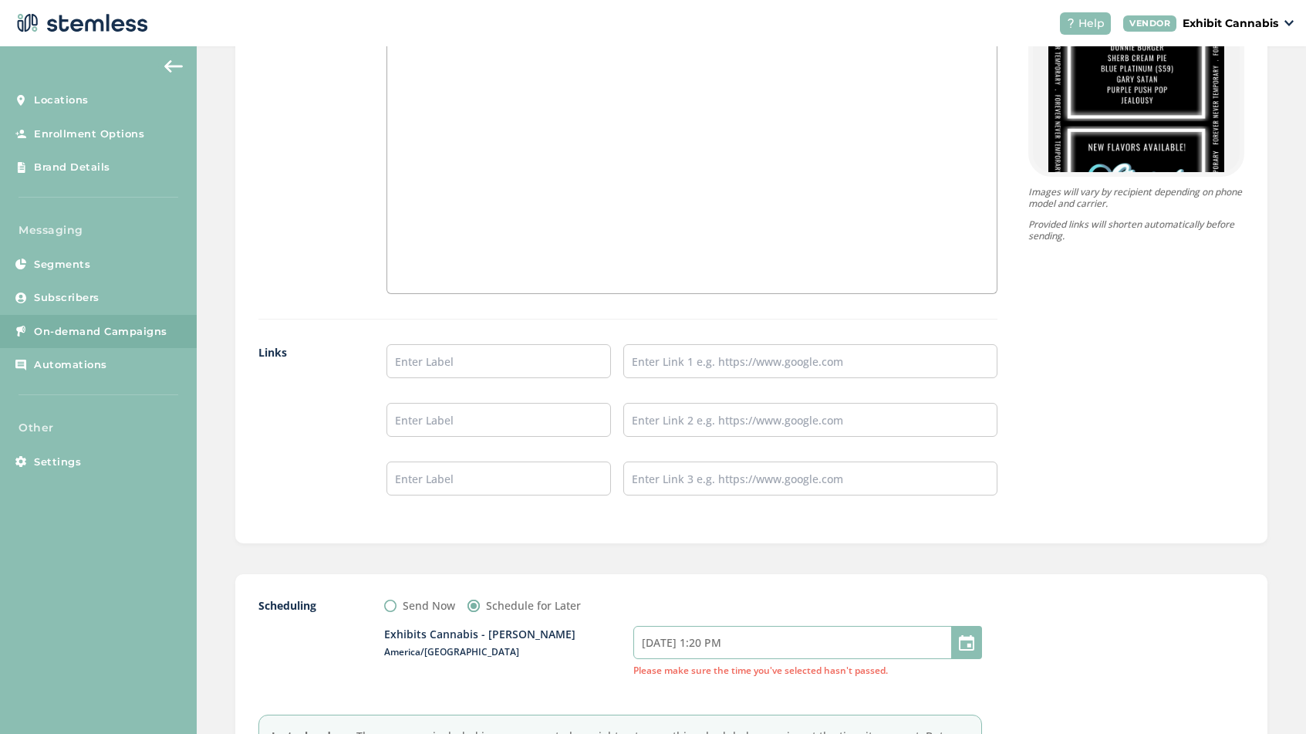
click at [776, 647] on input "[DATE] 1:20 PM" at bounding box center [807, 642] width 349 height 33
select select "13"
select select "20"
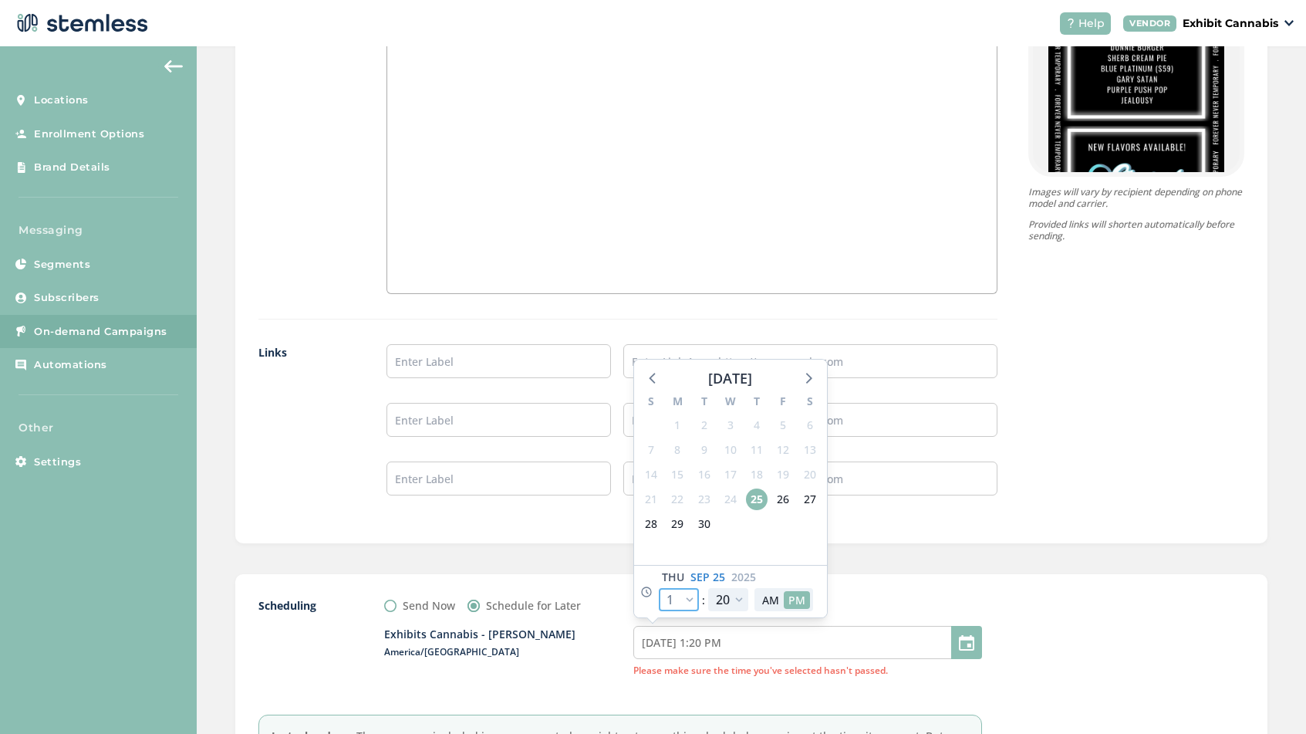
click at [685, 597] on select "12 1 2 3 4 5 6 7 8 9 10 11" at bounding box center [679, 599] width 40 height 23
select select "18"
click at [659, 588] on select "12 1 2 3 4 5 6 7 8 9 10 11" at bounding box center [679, 599] width 40 height 23
type input "[DATE] 6:20 PM"
select select "18"
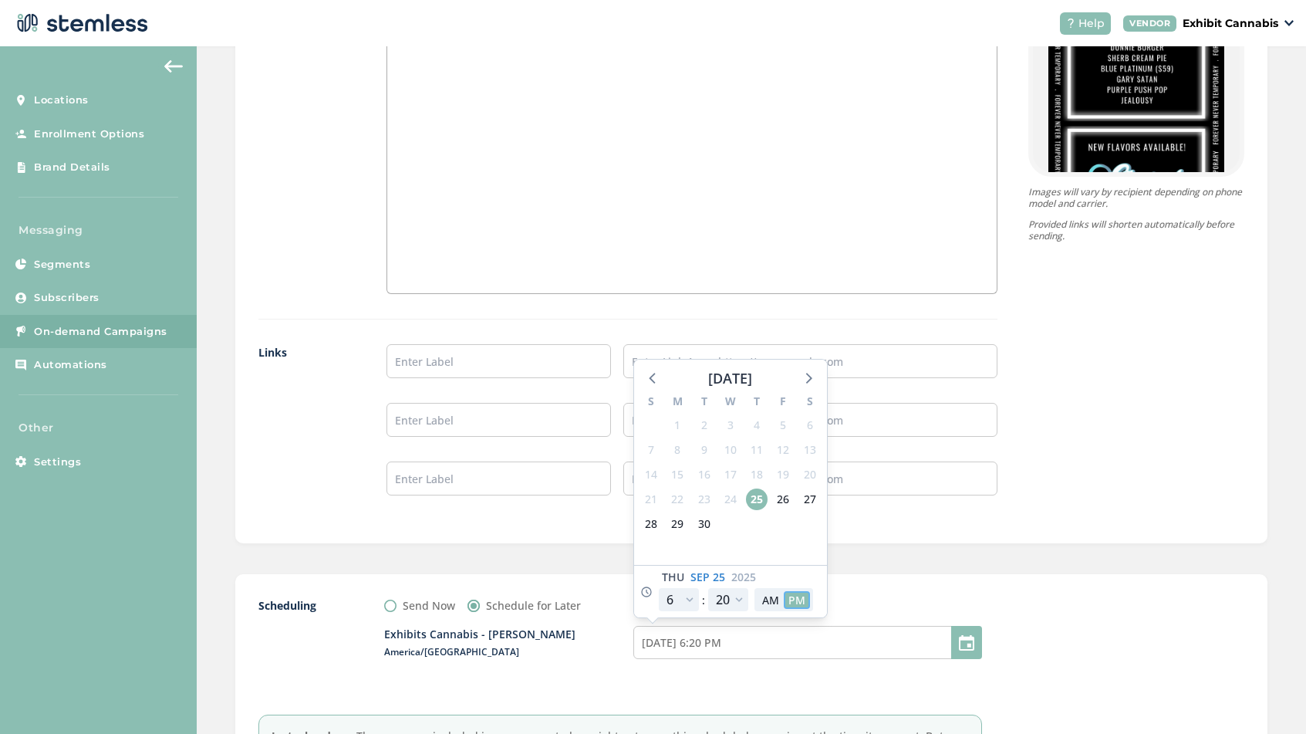
click at [801, 598] on button "PM" at bounding box center [797, 600] width 26 height 18
click at [882, 595] on div "Scheduling Send Now Schedule for Later Exhibits Cannabis - [PERSON_NAME][GEOGRA…" at bounding box center [751, 693] width 1032 height 238
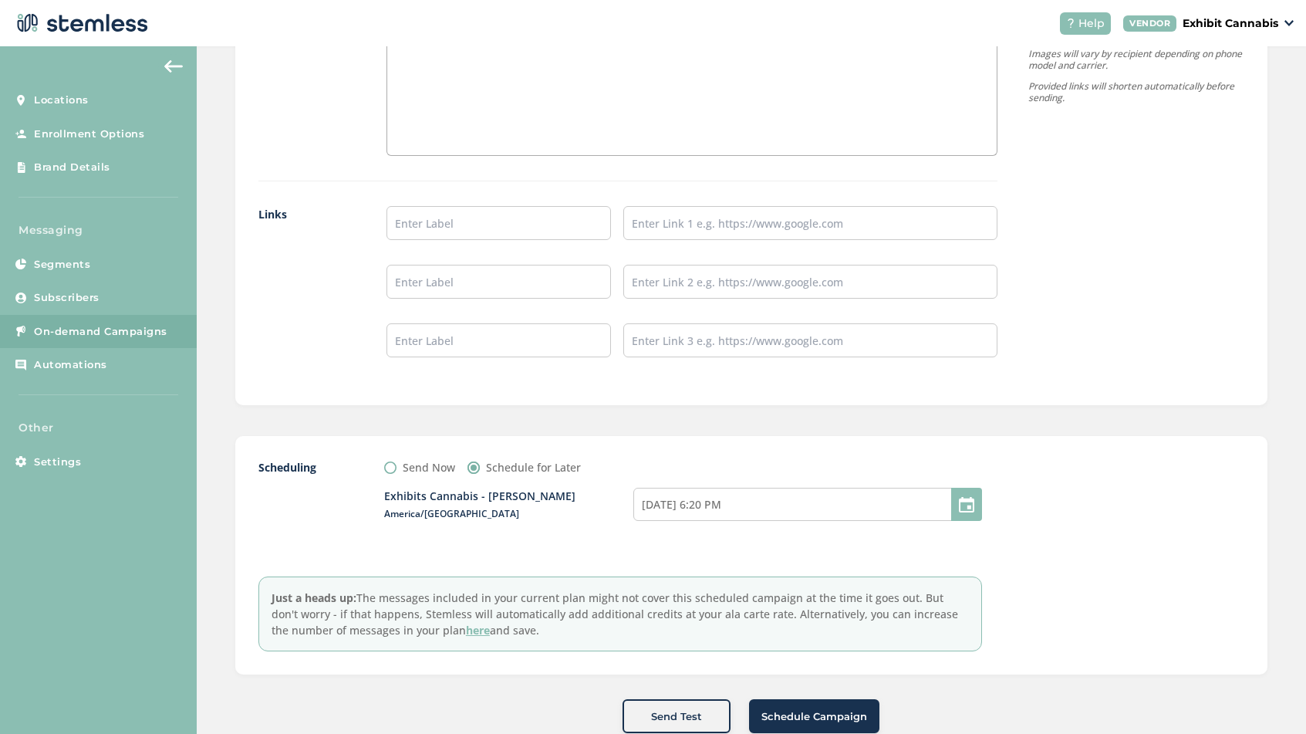
scroll to position [1312, 0]
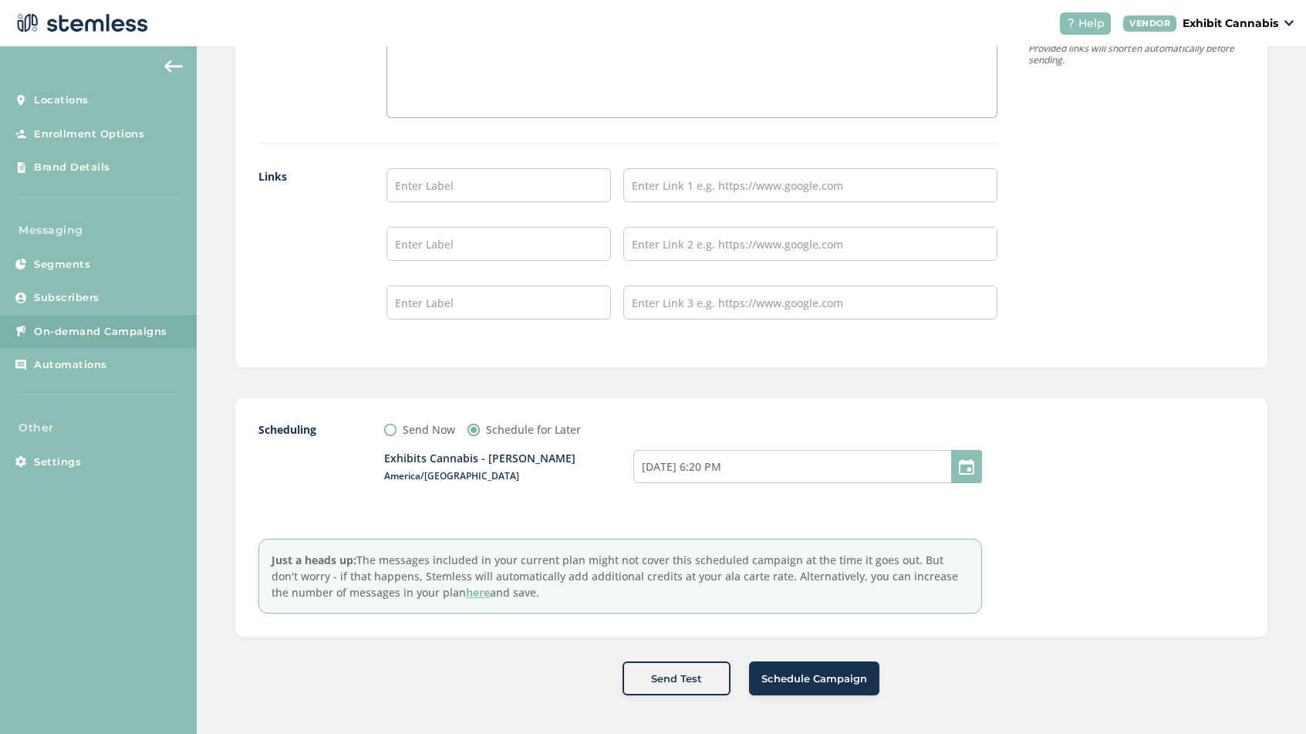
click at [807, 676] on span "Schedule Campaign" at bounding box center [814, 678] width 106 height 15
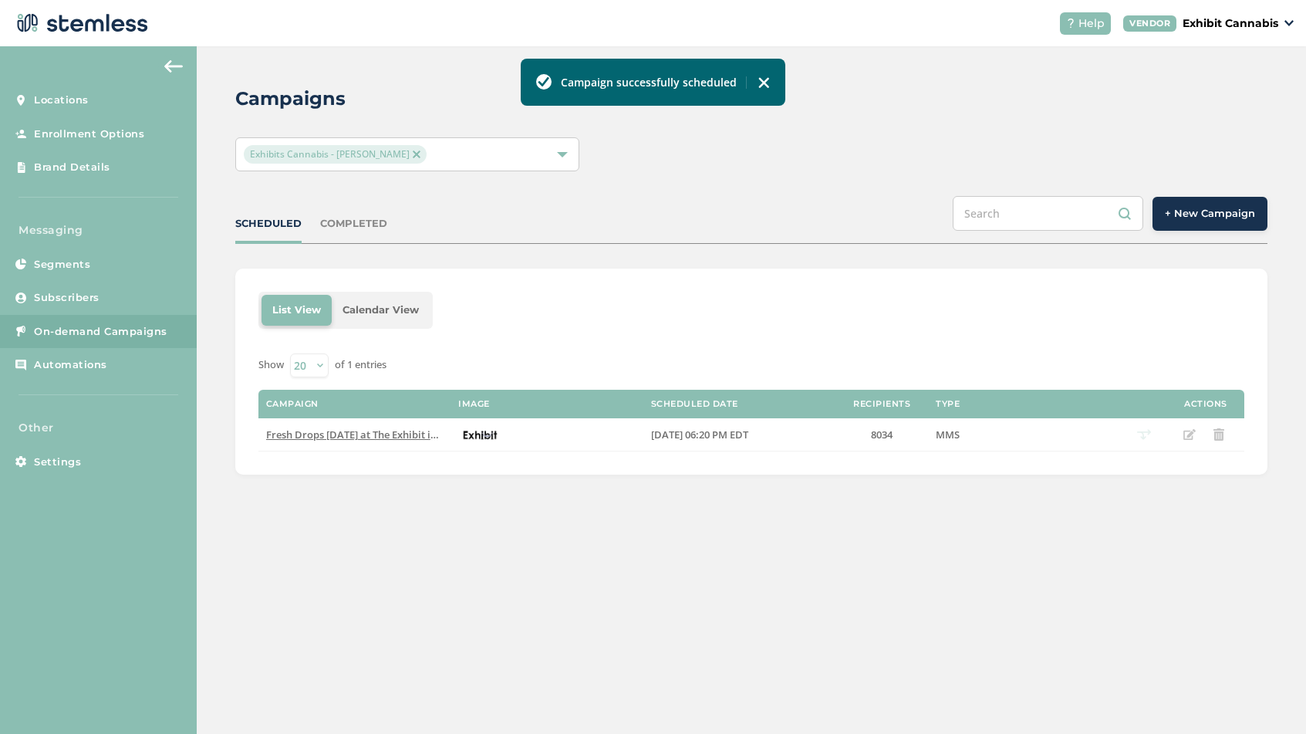
click at [1277, 26] on p "Exhibit Cannabis" at bounding box center [1231, 23] width 96 height 16
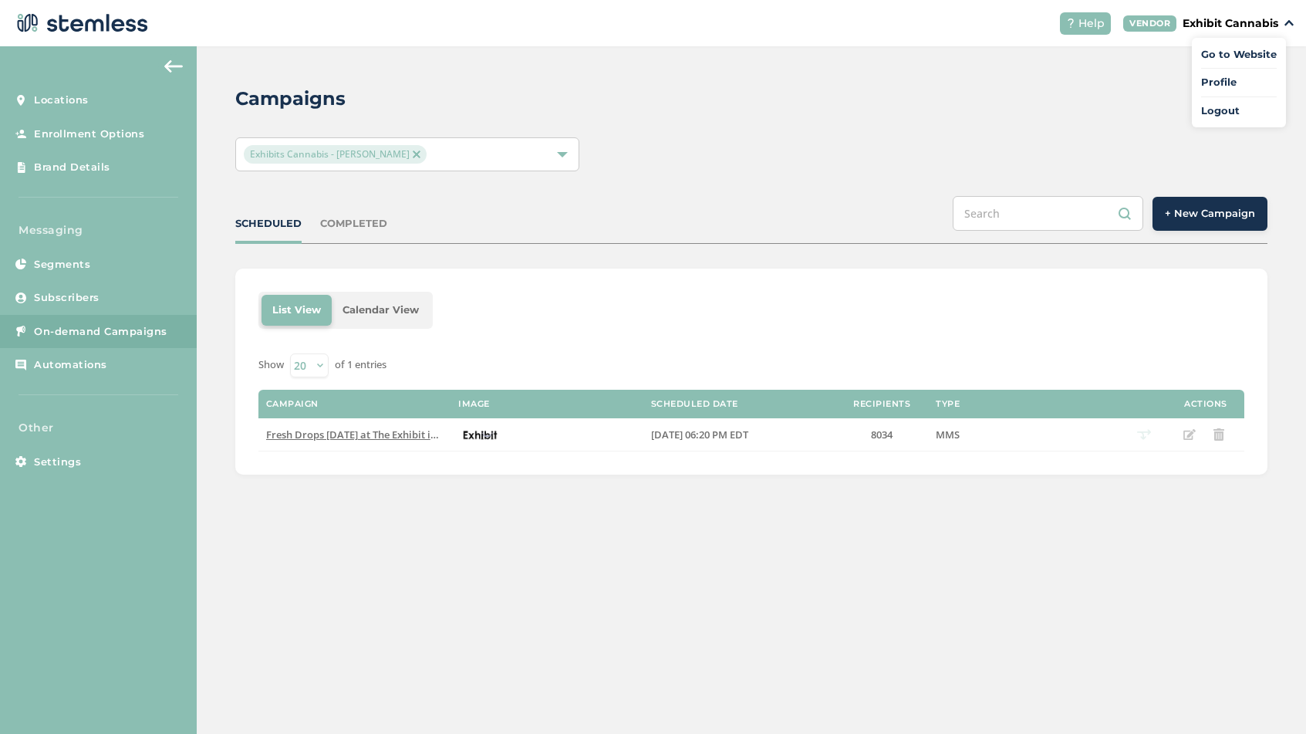
click at [1213, 110] on link "Logout" at bounding box center [1239, 110] width 76 height 15
